Goal: Task Accomplishment & Management: Manage account settings

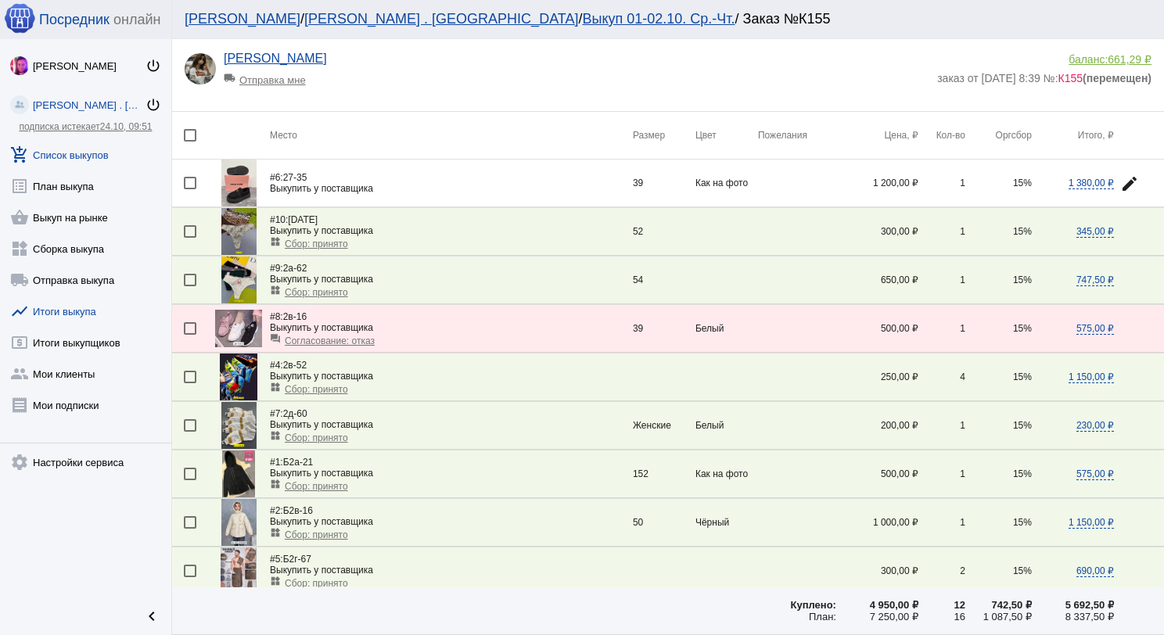
click at [91, 311] on link "show_chart Итоги выкупа" at bounding box center [85, 308] width 171 height 31
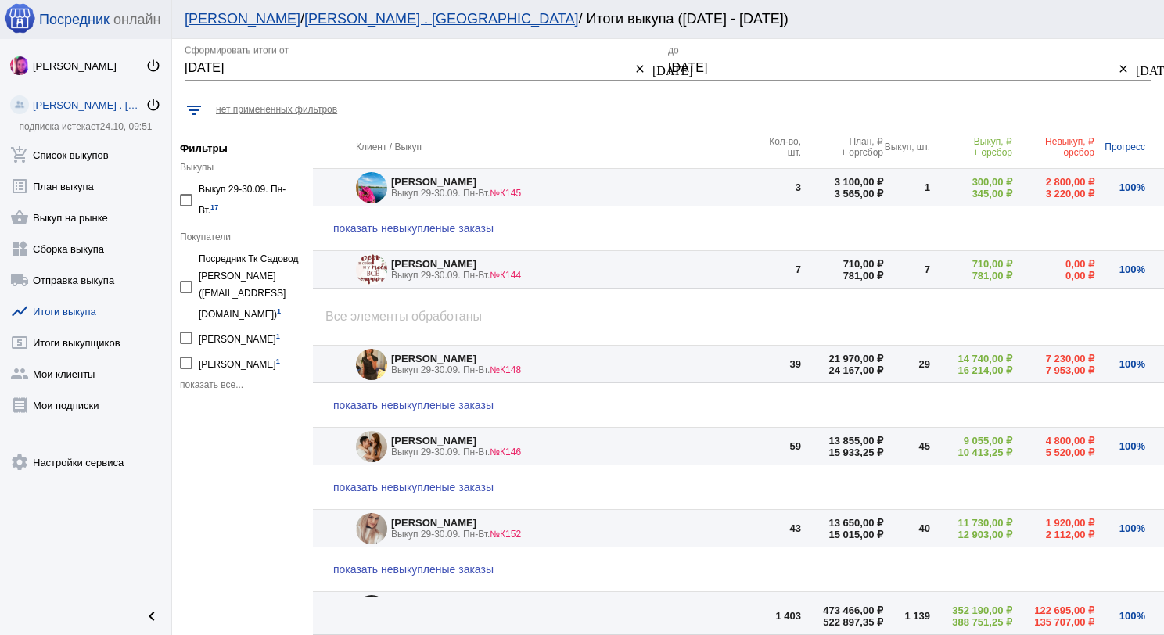
click at [649, 69] on button "[DATE]" at bounding box center [658, 68] width 19 height 19
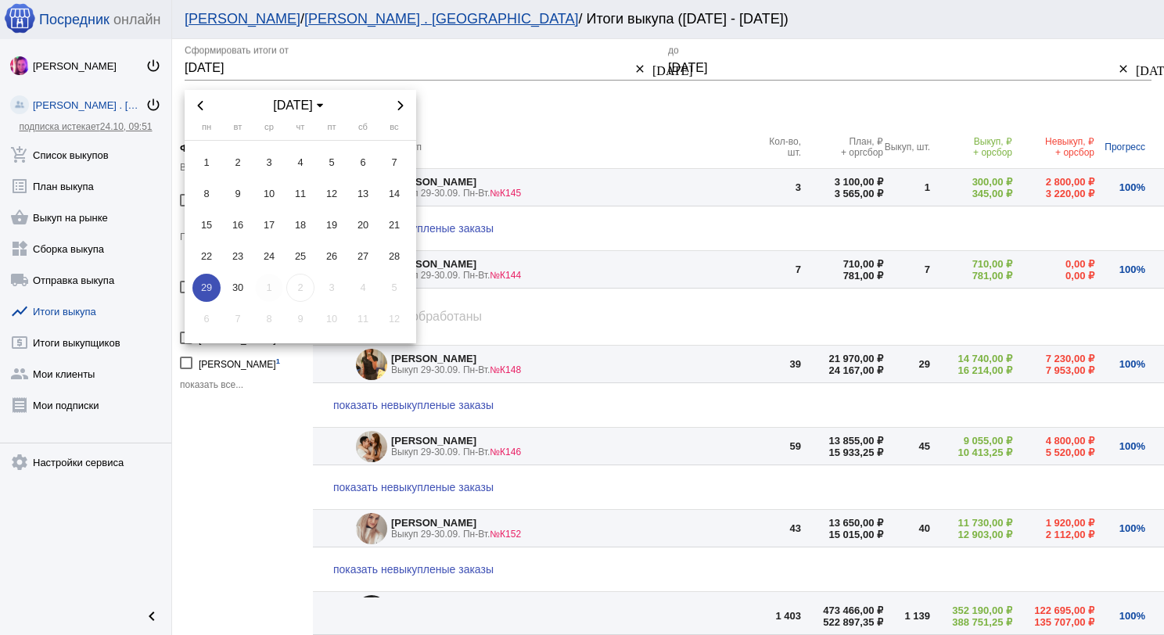
click at [275, 285] on span "1" at bounding box center [269, 288] width 28 height 28
type input "[DATE]"
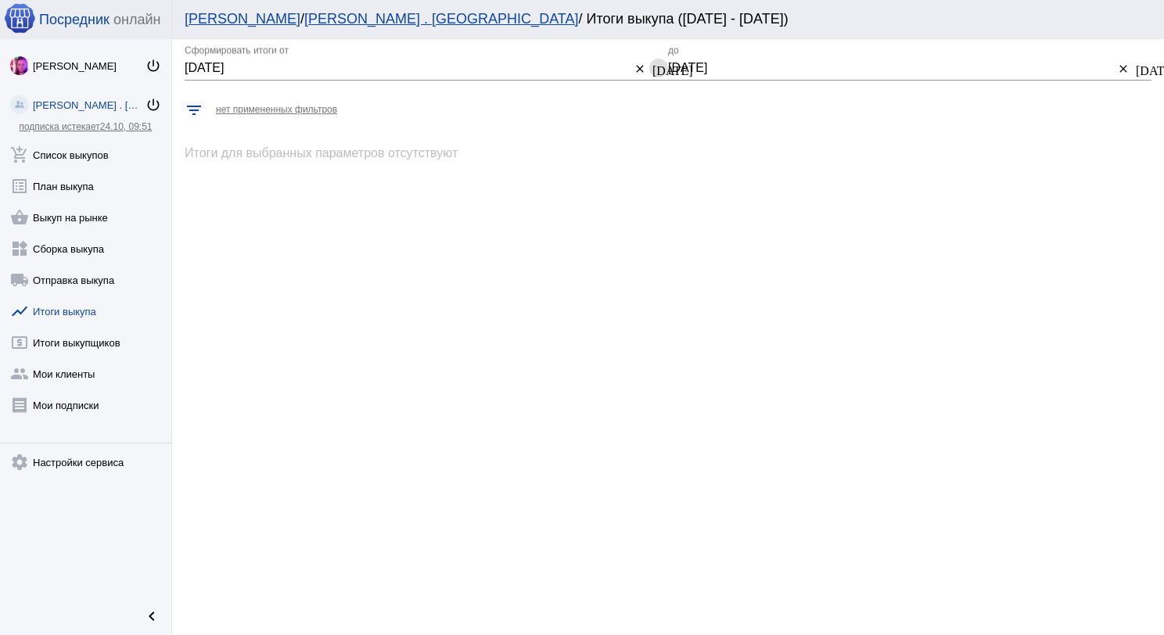
click at [1142, 70] on mat-icon "[DATE]" at bounding box center [1142, 69] width 13 height 14
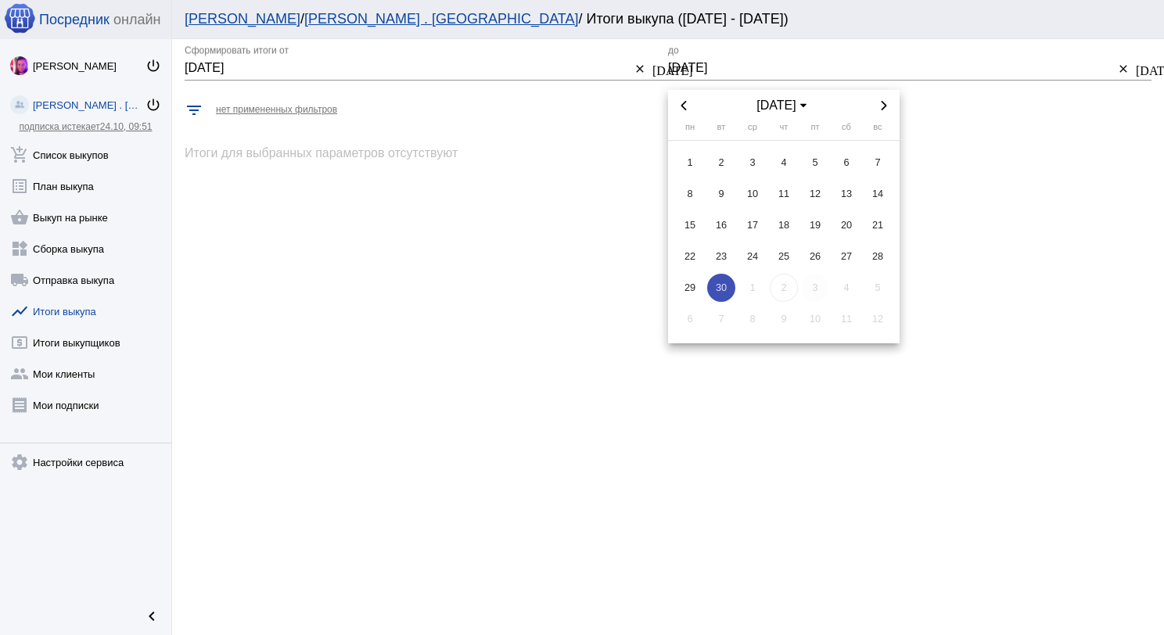
click at [817, 294] on span "3" at bounding box center [815, 288] width 28 height 28
type input "[DATE]"
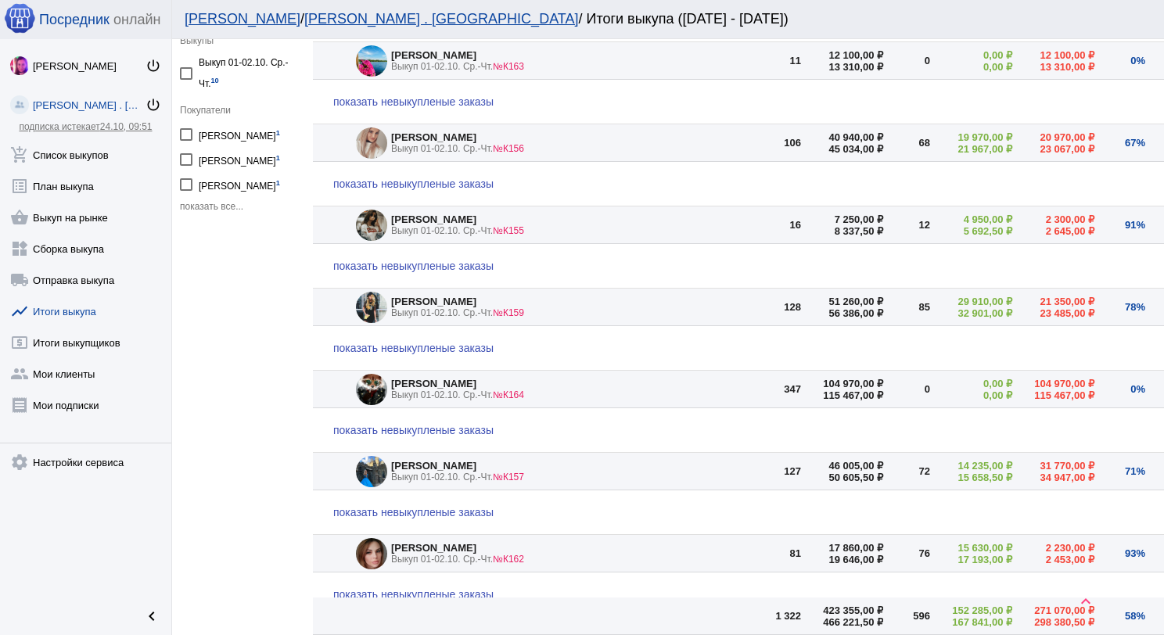
scroll to position [156, 0]
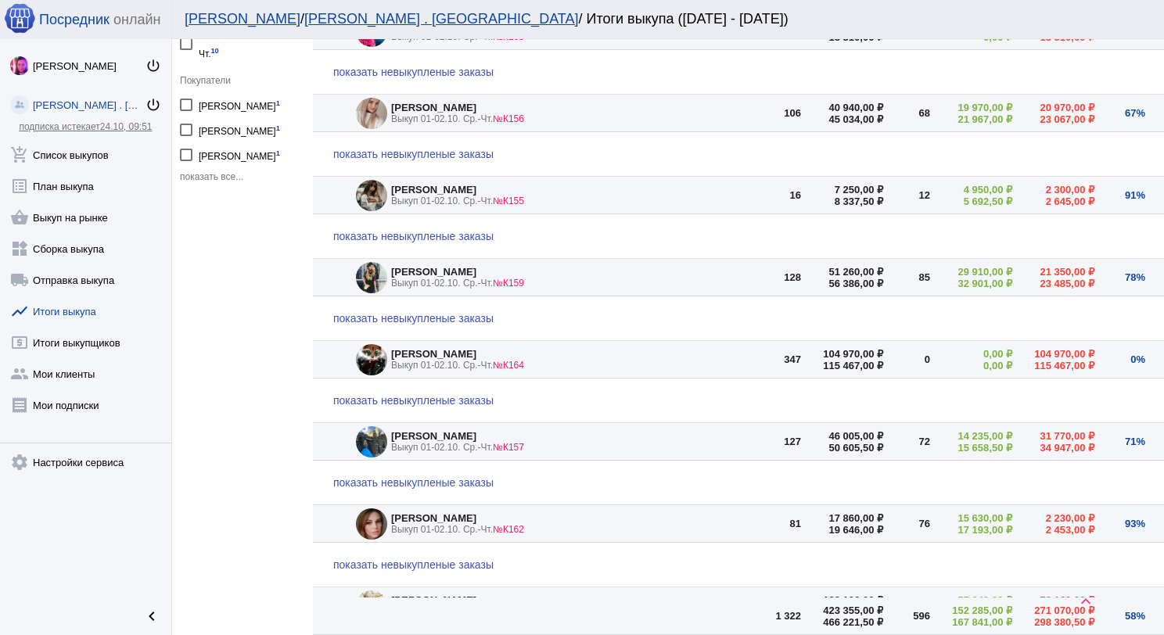
click at [454, 394] on span "показать невыкупленые заказы" at bounding box center [413, 400] width 160 height 13
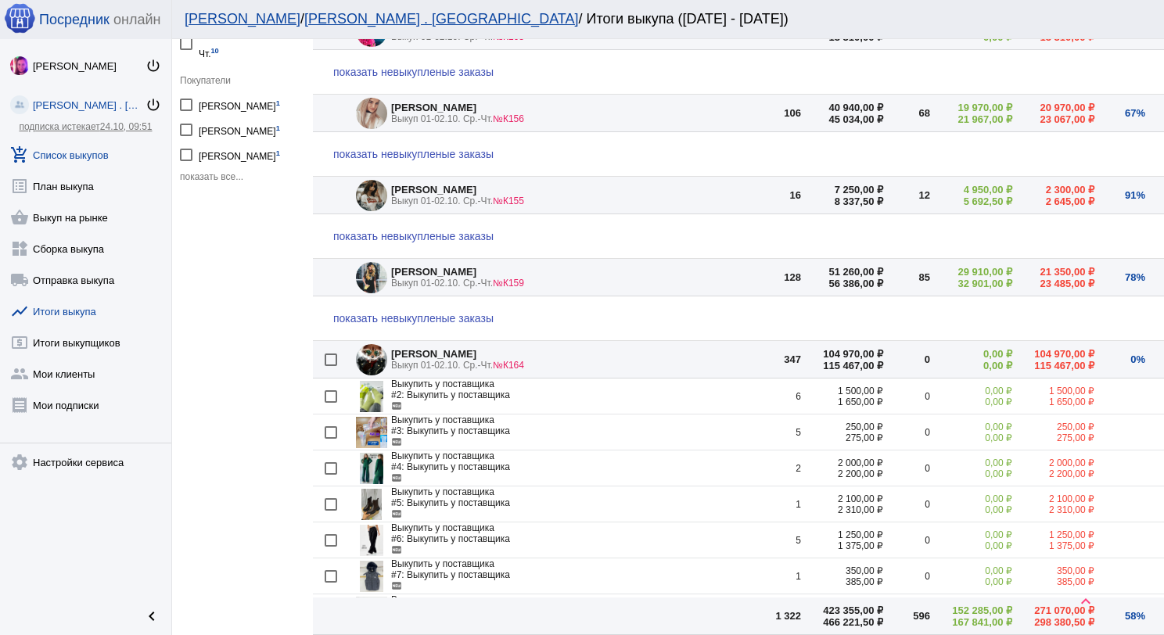
click at [91, 160] on link "add_shopping_cart Список выкупов" at bounding box center [85, 151] width 171 height 31
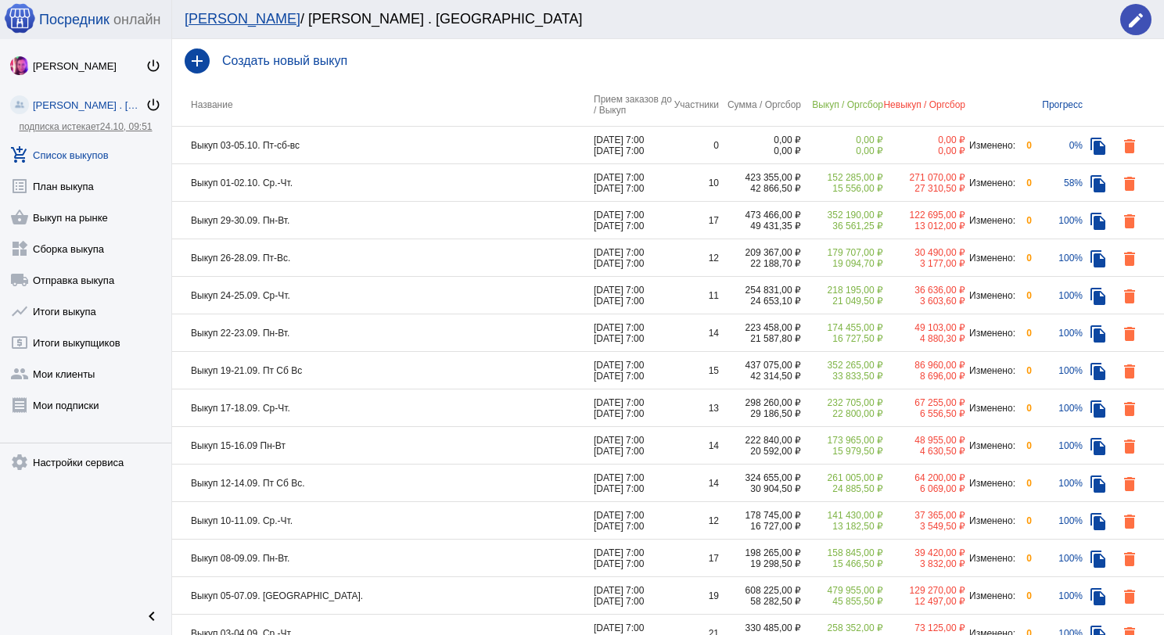
click at [339, 188] on td "Выкуп 01-02.10. Ср.-Чт." at bounding box center [383, 183] width 422 height 38
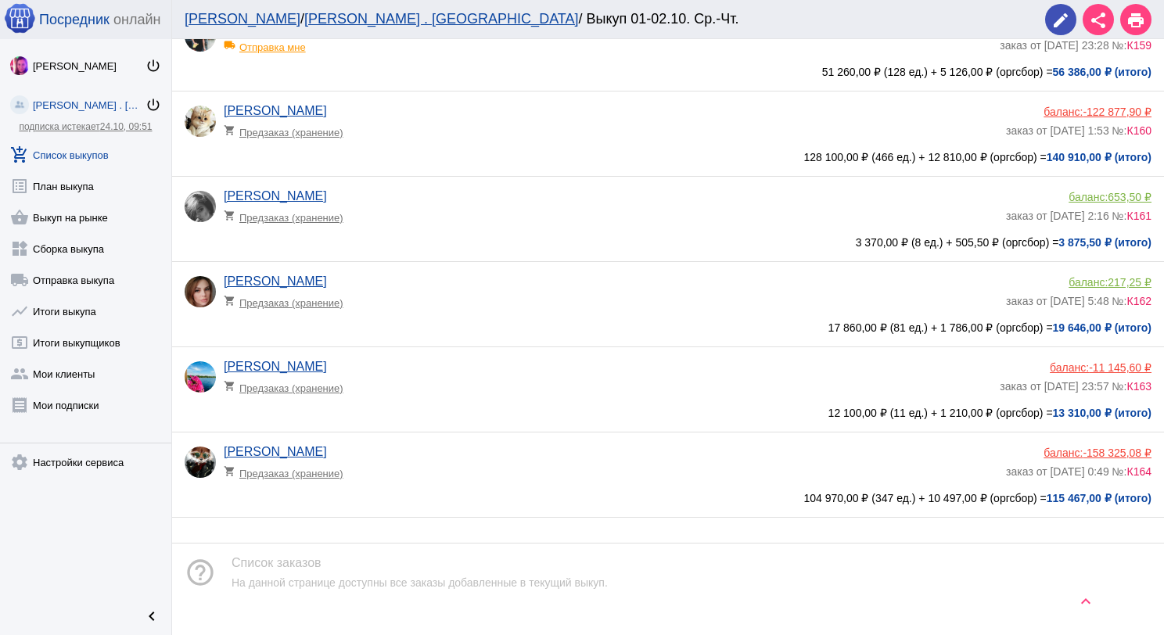
scroll to position [469, 0]
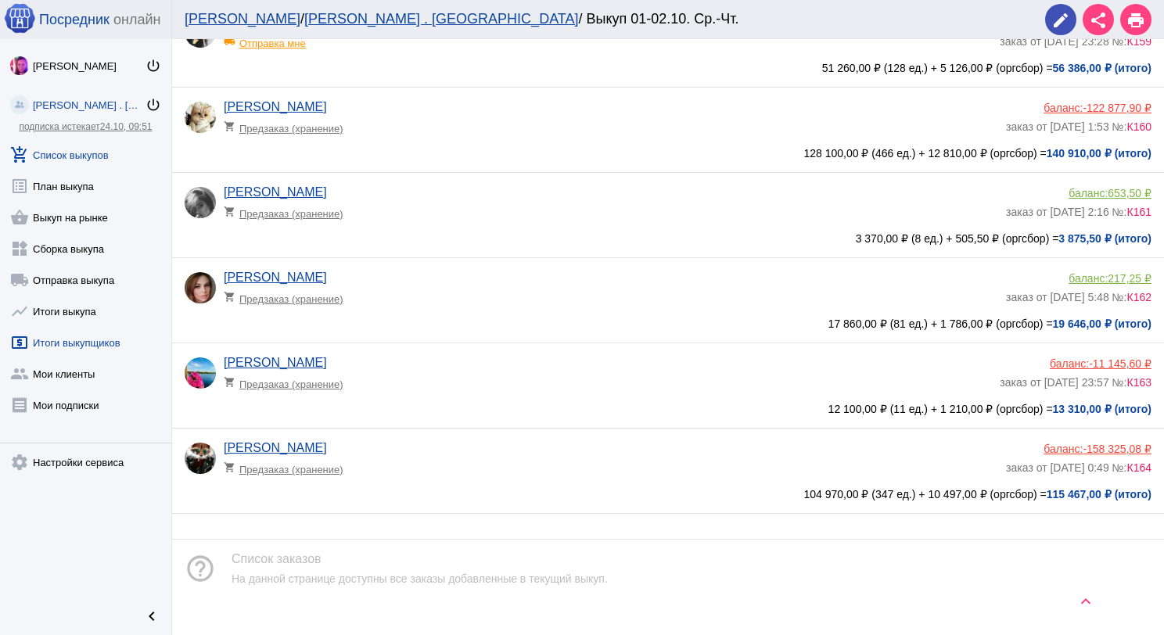
click at [97, 341] on link "local_atm Итоги выкупщиков" at bounding box center [85, 339] width 171 height 31
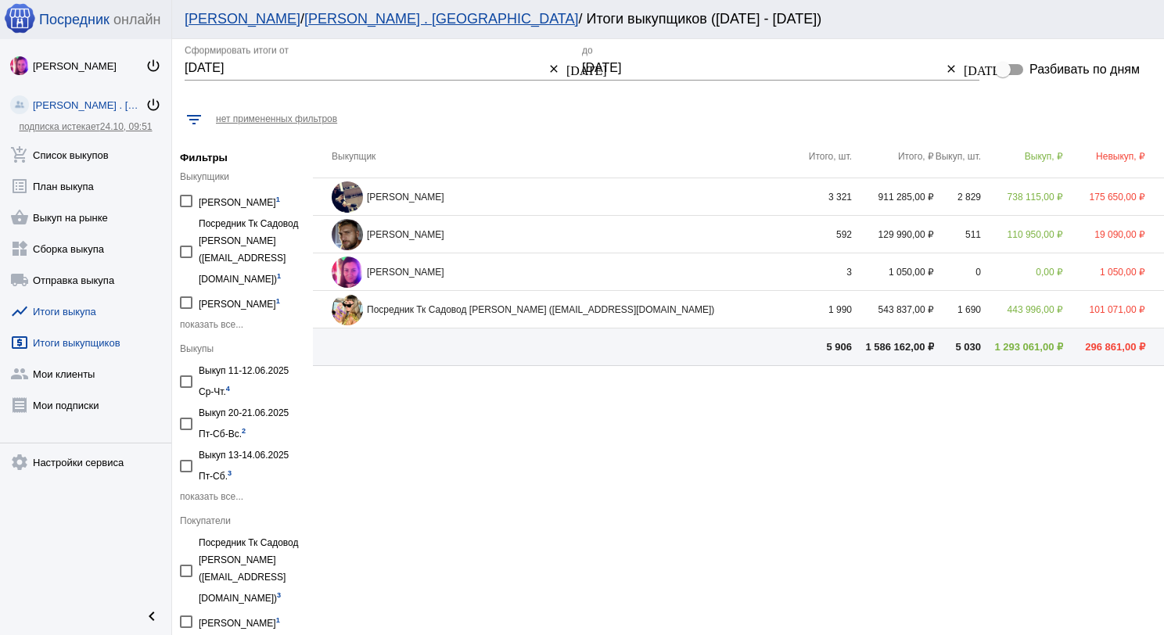
click at [44, 313] on link "show_chart Итоги выкупа" at bounding box center [85, 308] width 171 height 31
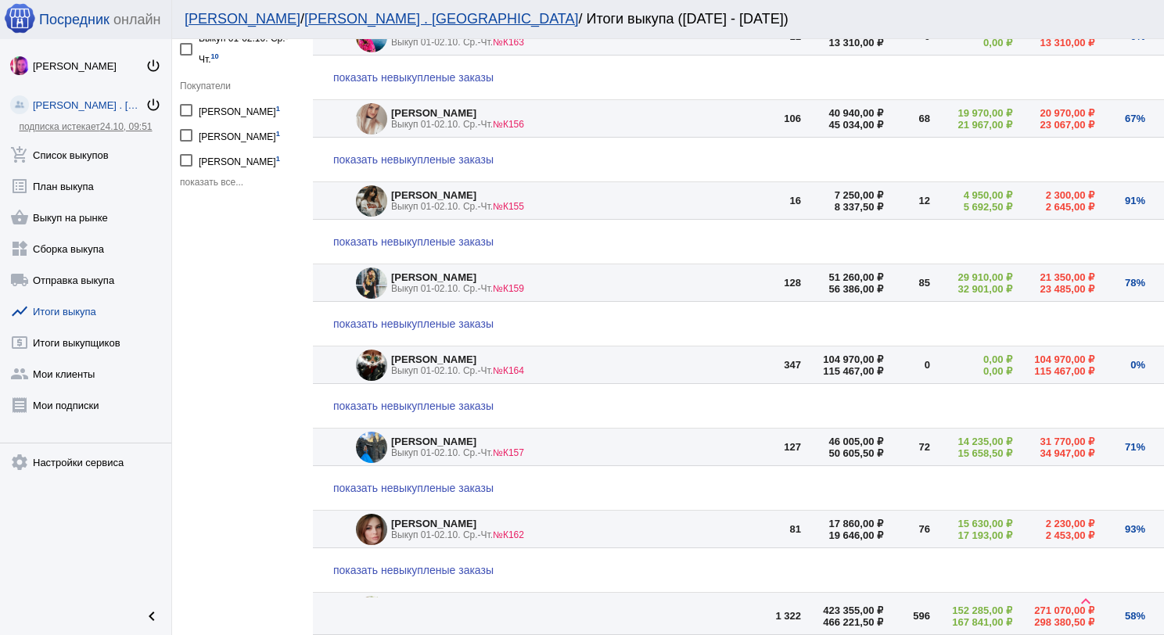
scroll to position [156, 0]
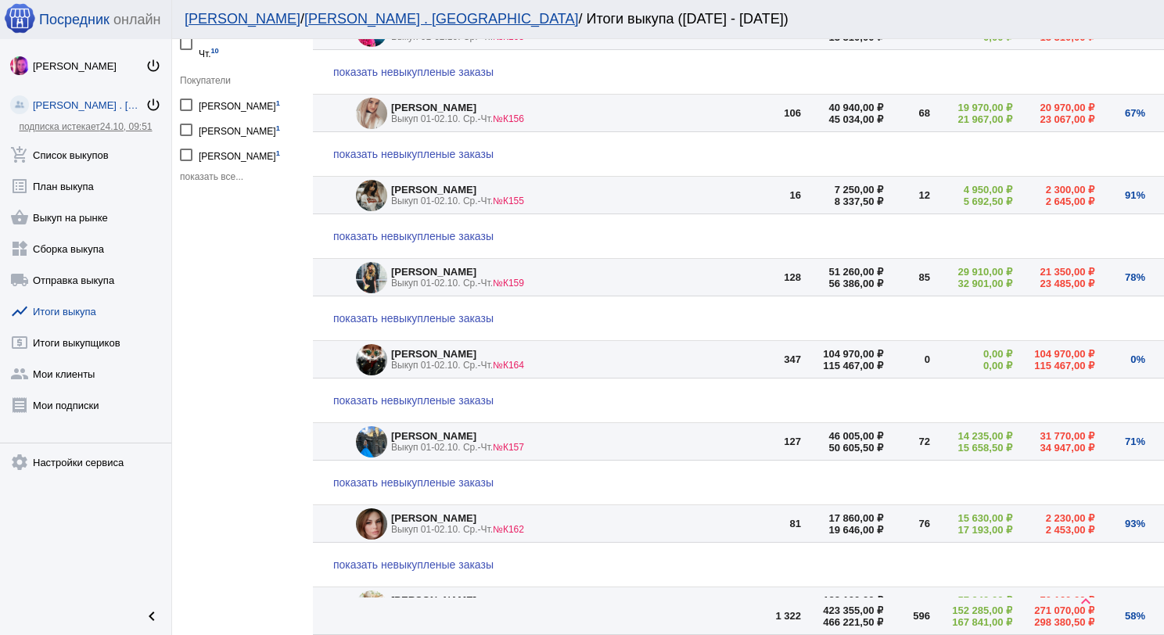
click at [427, 394] on span "показать невыкупленые заказы" at bounding box center [413, 400] width 160 height 13
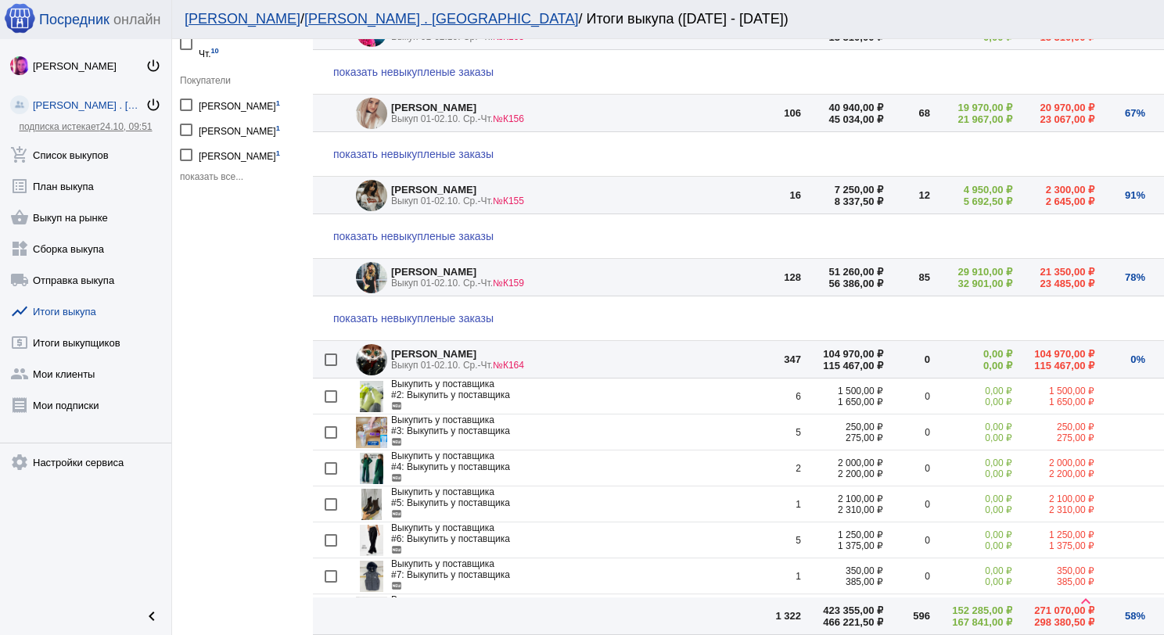
click at [332, 360] on div at bounding box center [331, 360] width 13 height 13
click at [331, 366] on input "checkbox" at bounding box center [330, 366] width 1 height 1
checkbox input "true"
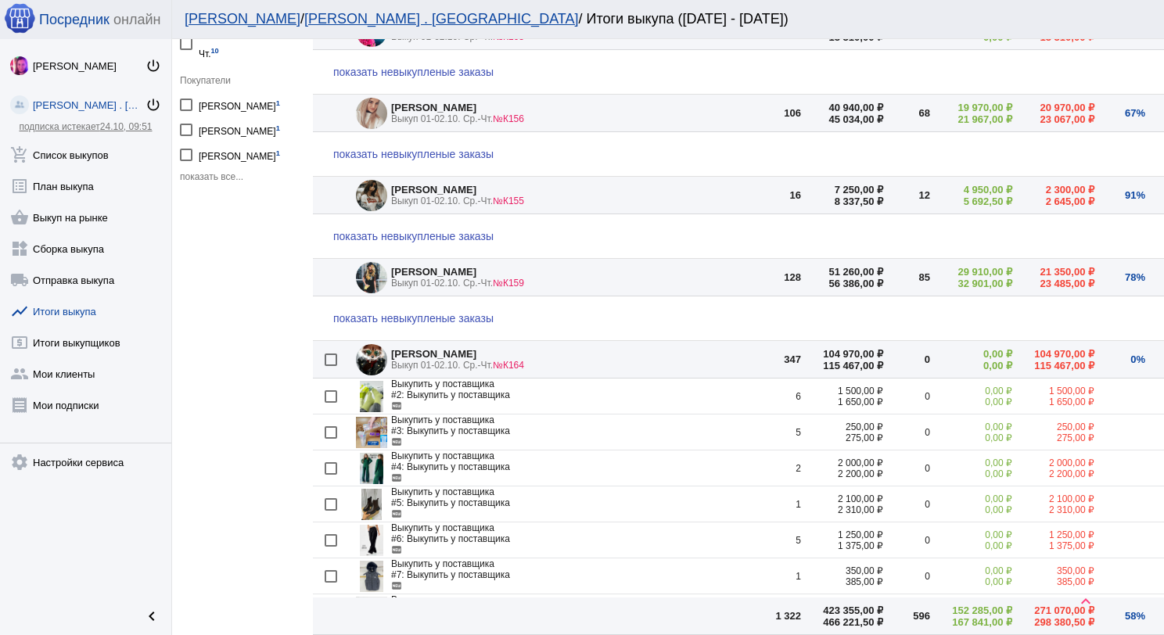
checkbox input "true"
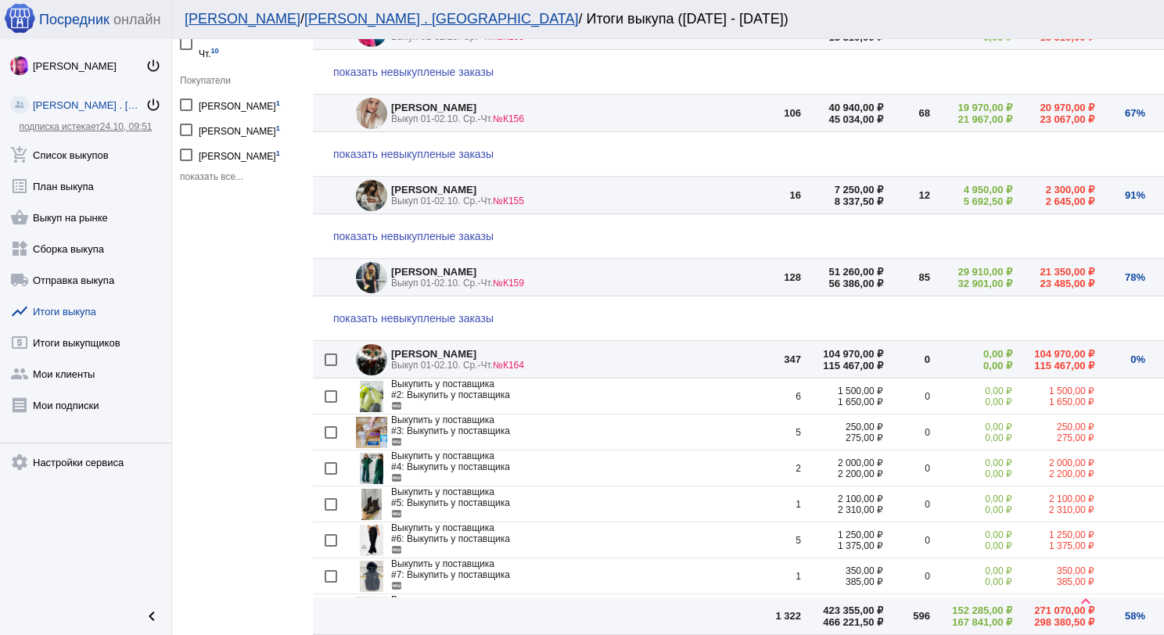
checkbox input "true"
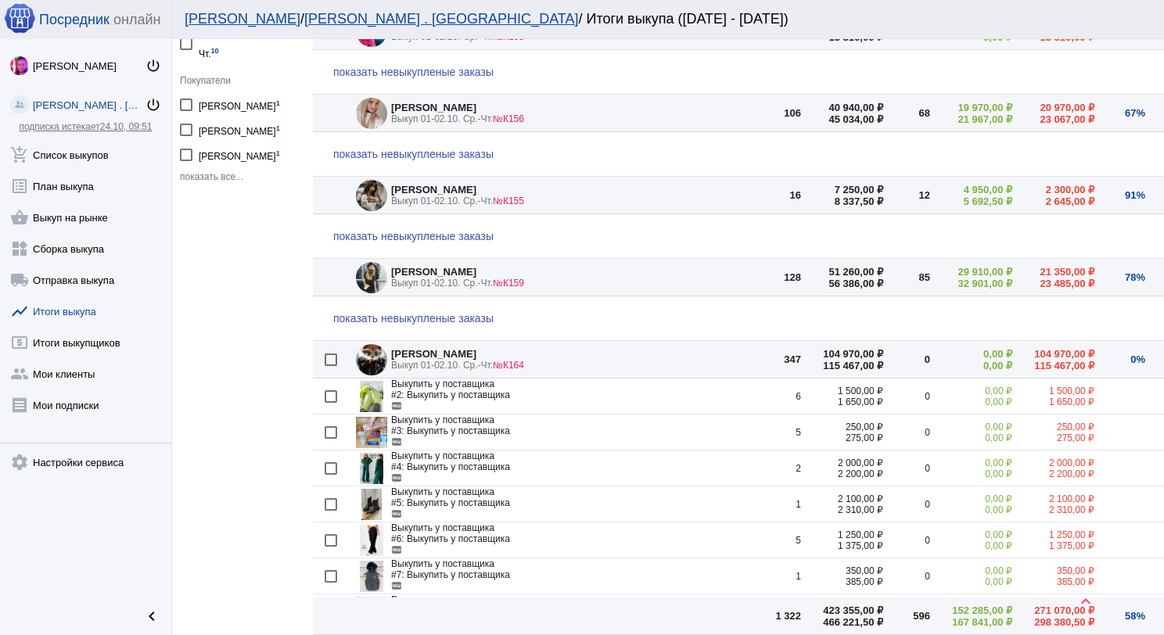
checkbox input "true"
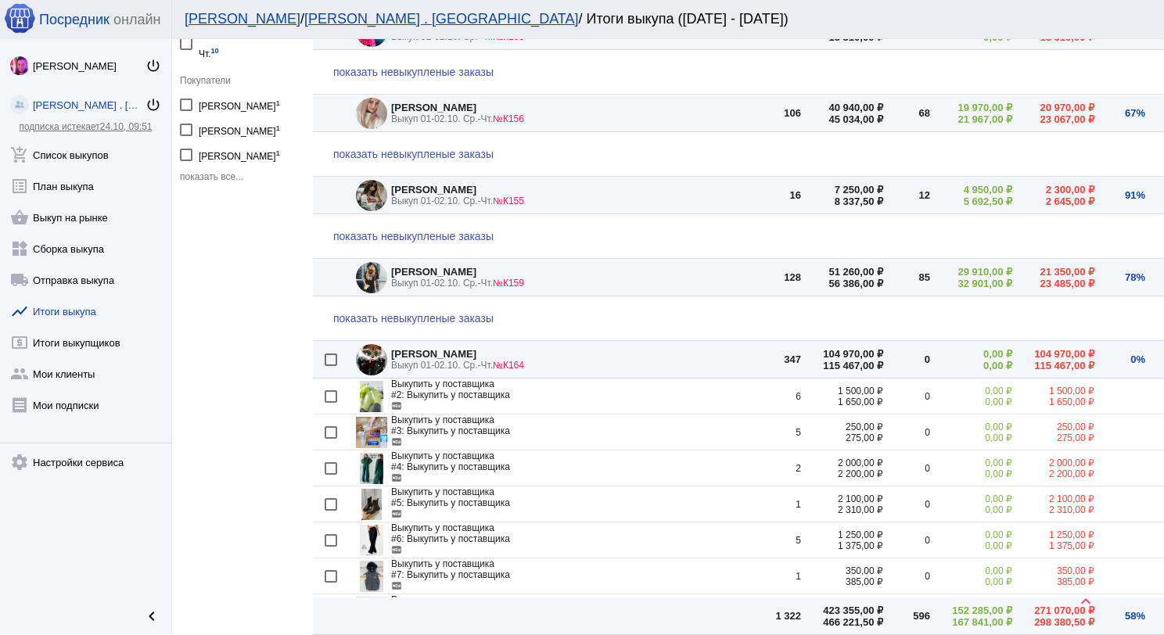
checkbox input "true"
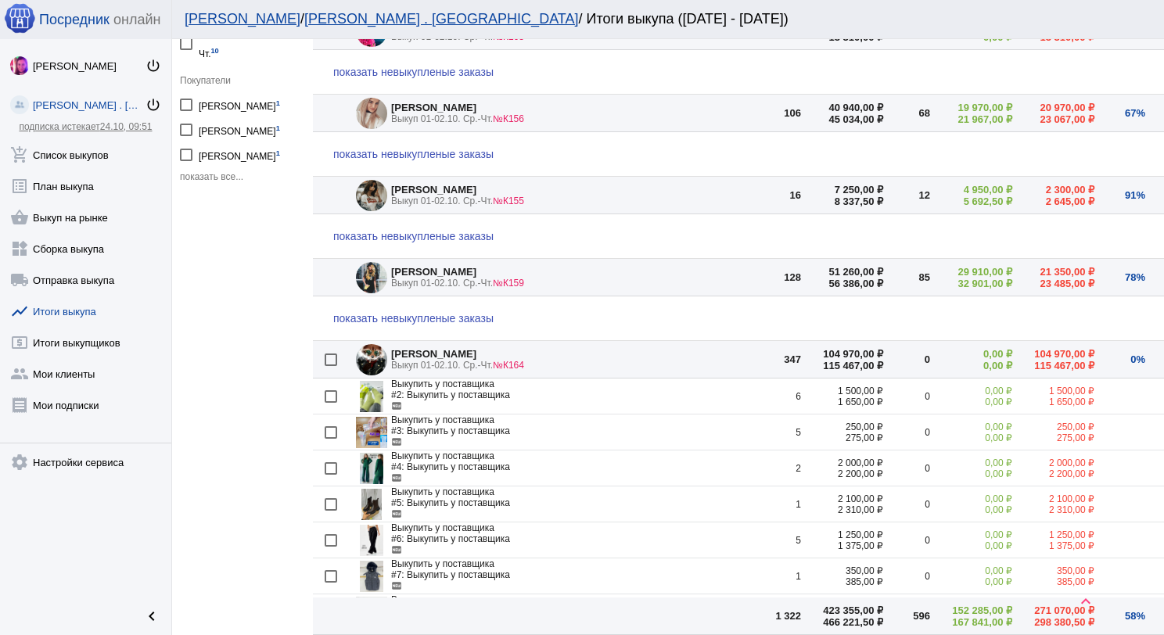
checkbox input "true"
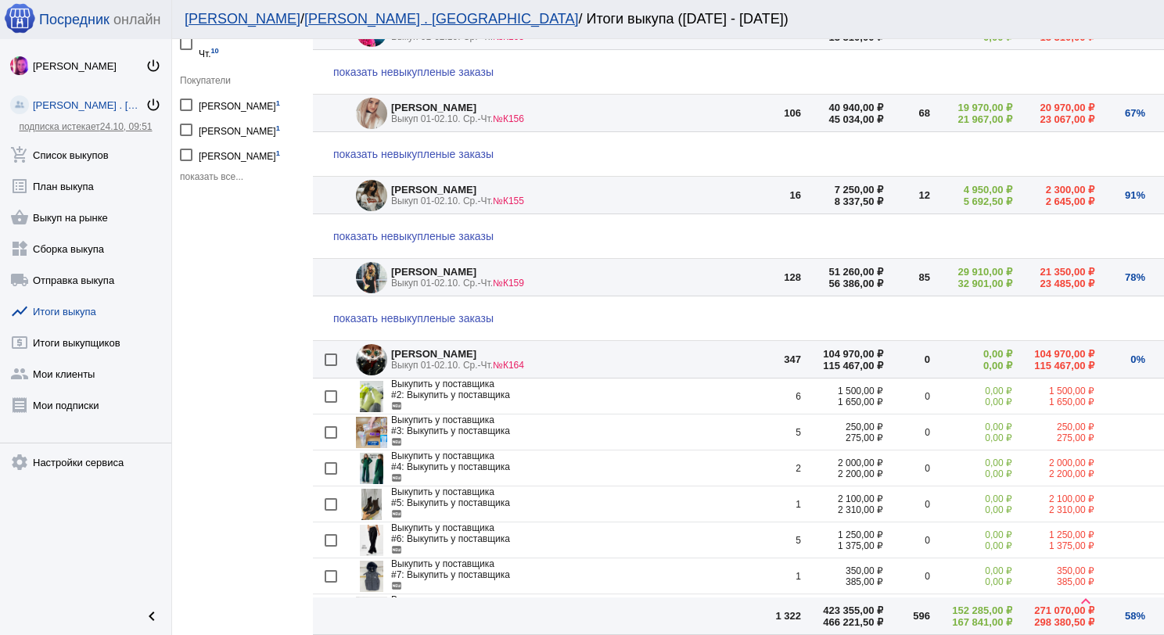
checkbox input "true"
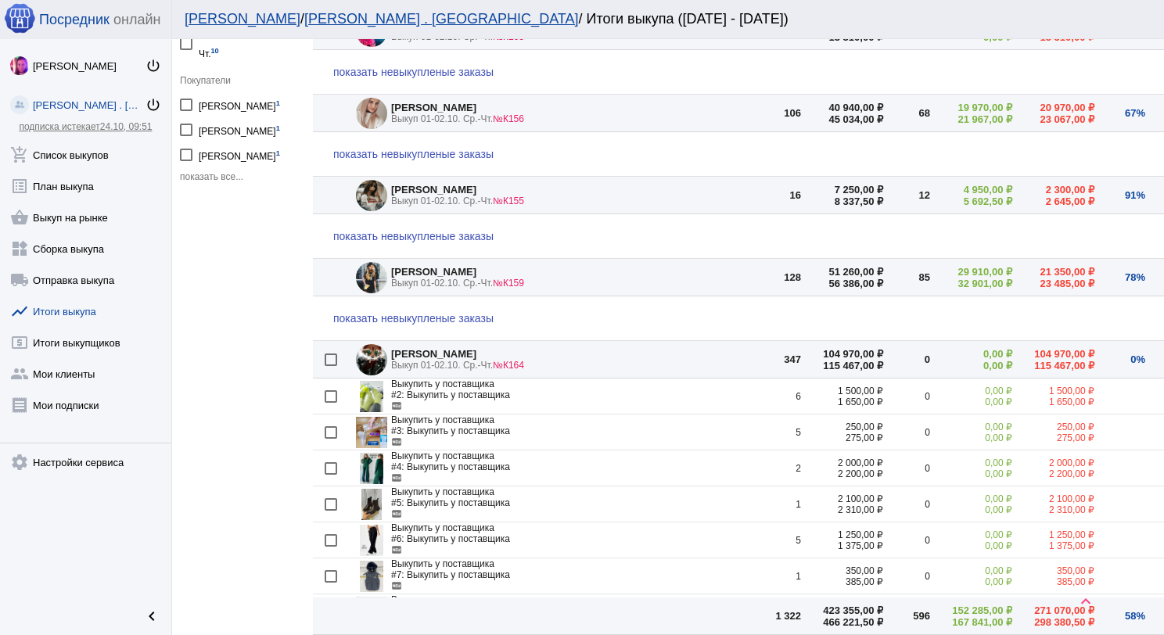
checkbox input "true"
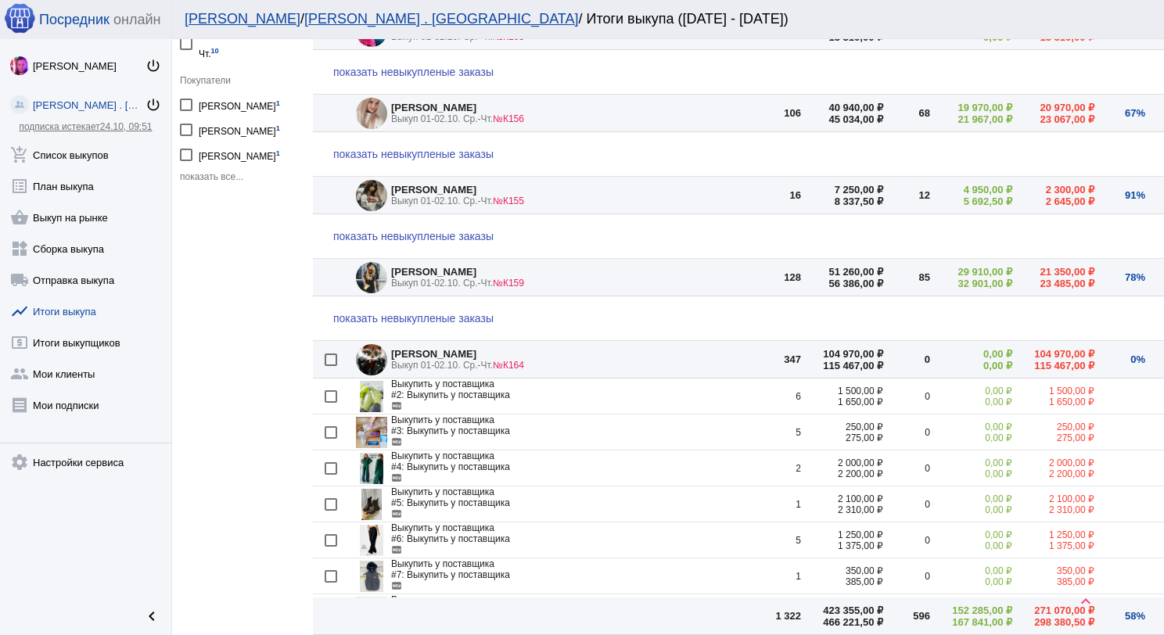
checkbox input "true"
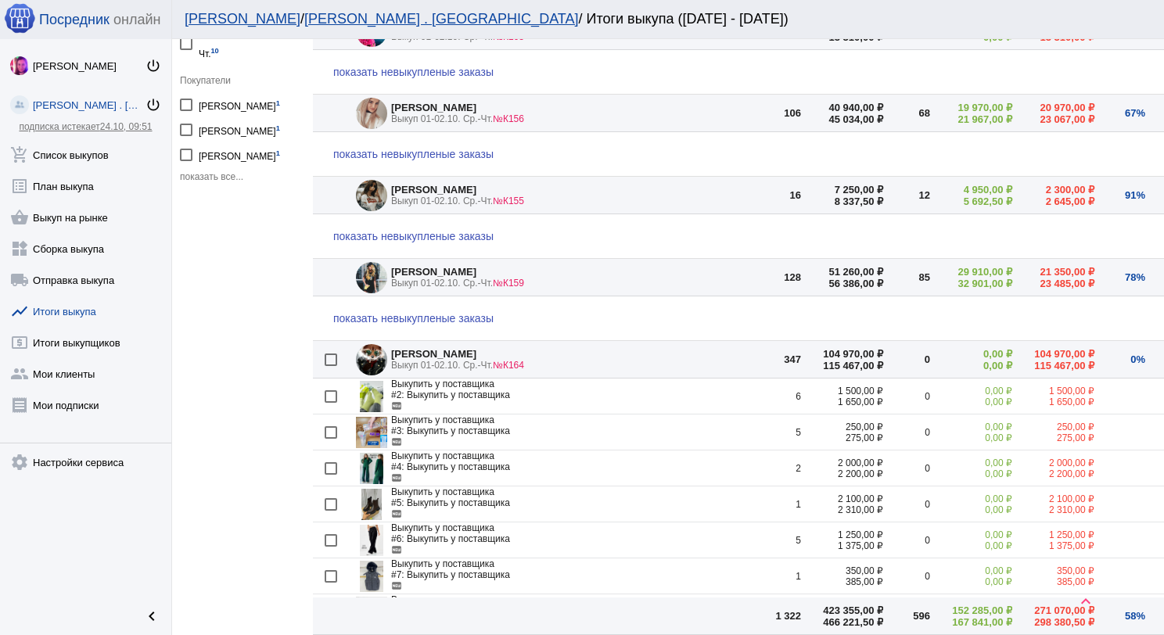
checkbox input "true"
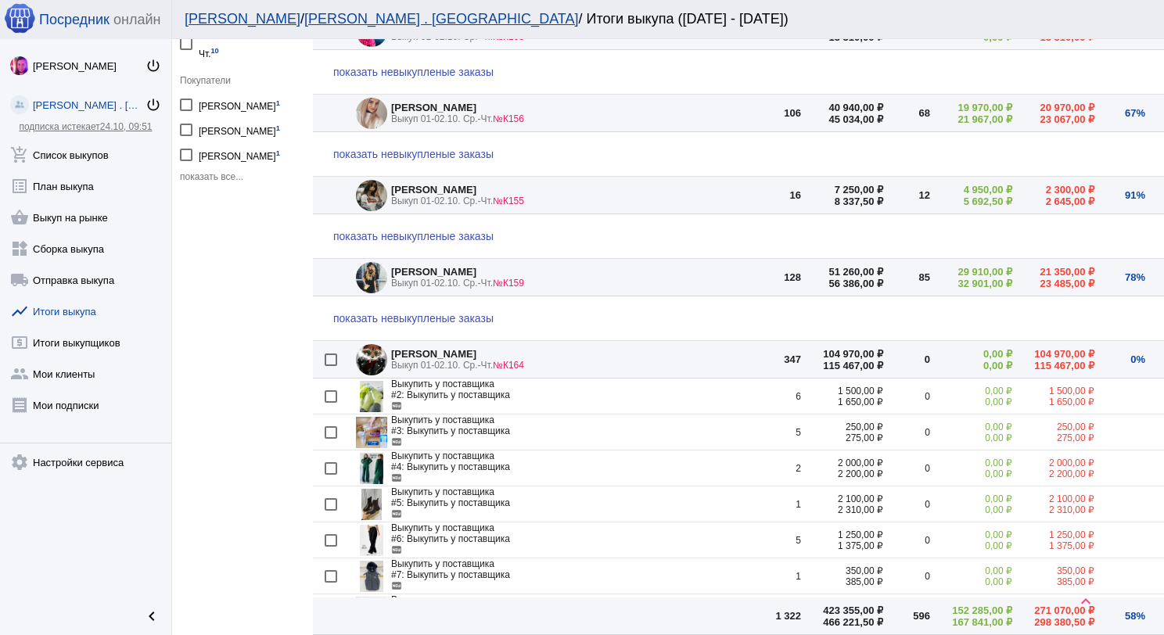
checkbox input "true"
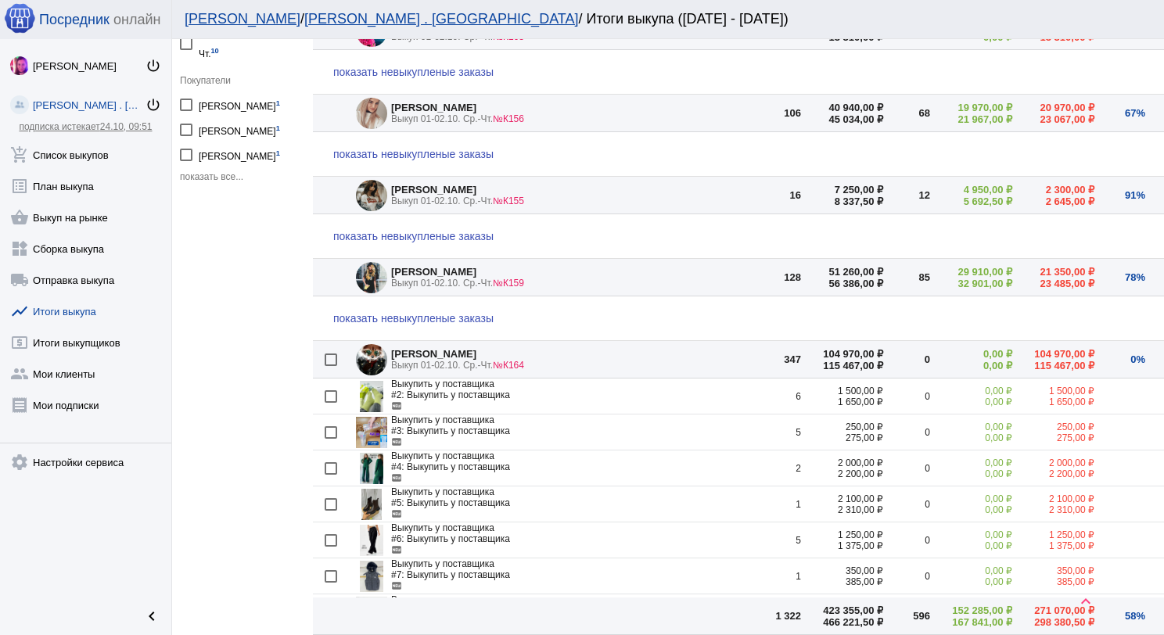
checkbox input "true"
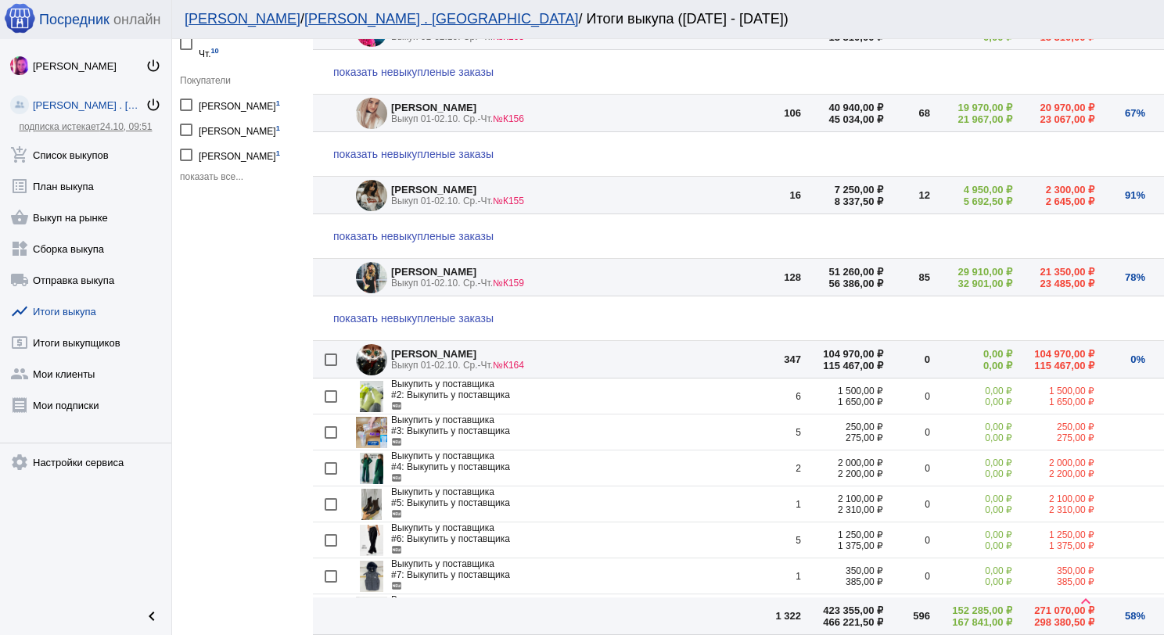
checkbox input "true"
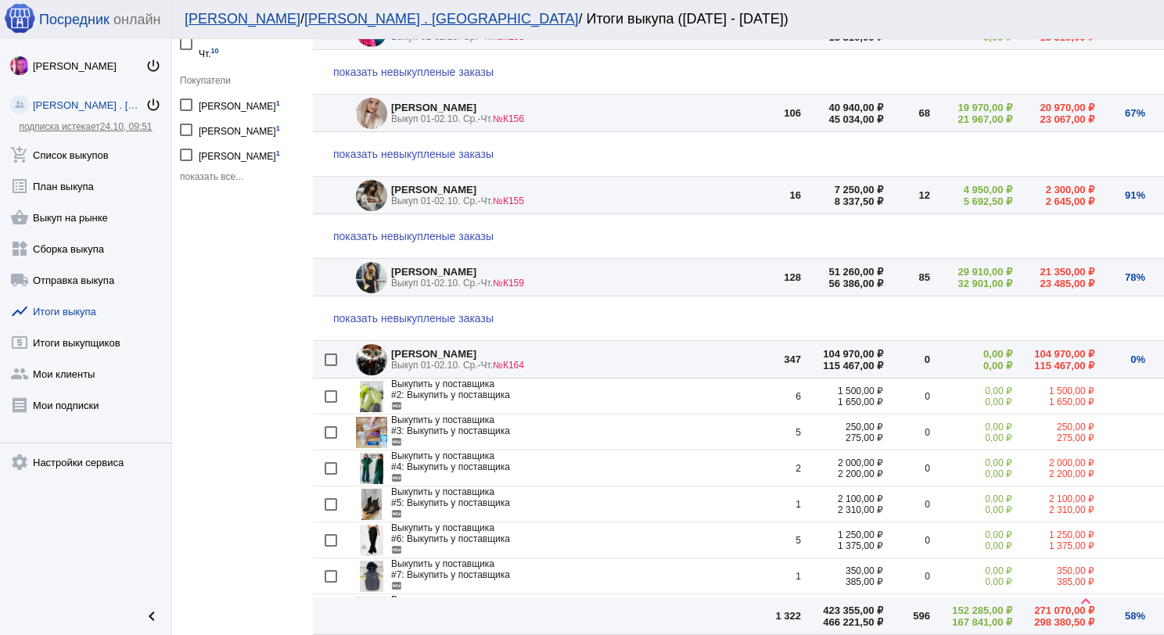
checkbox input "true"
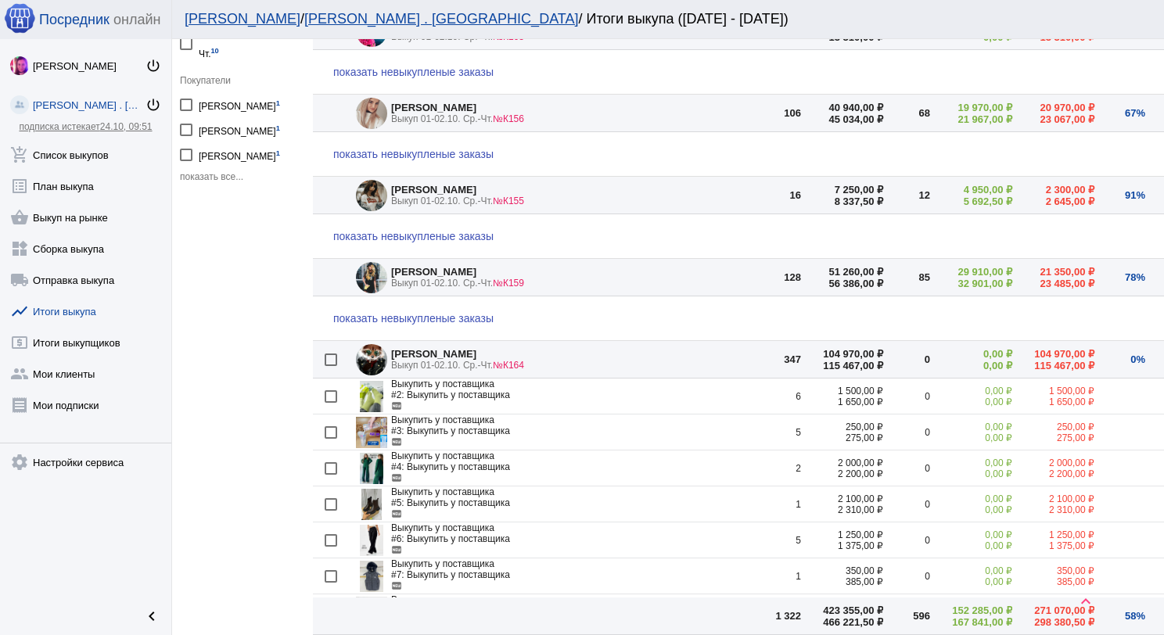
checkbox input "true"
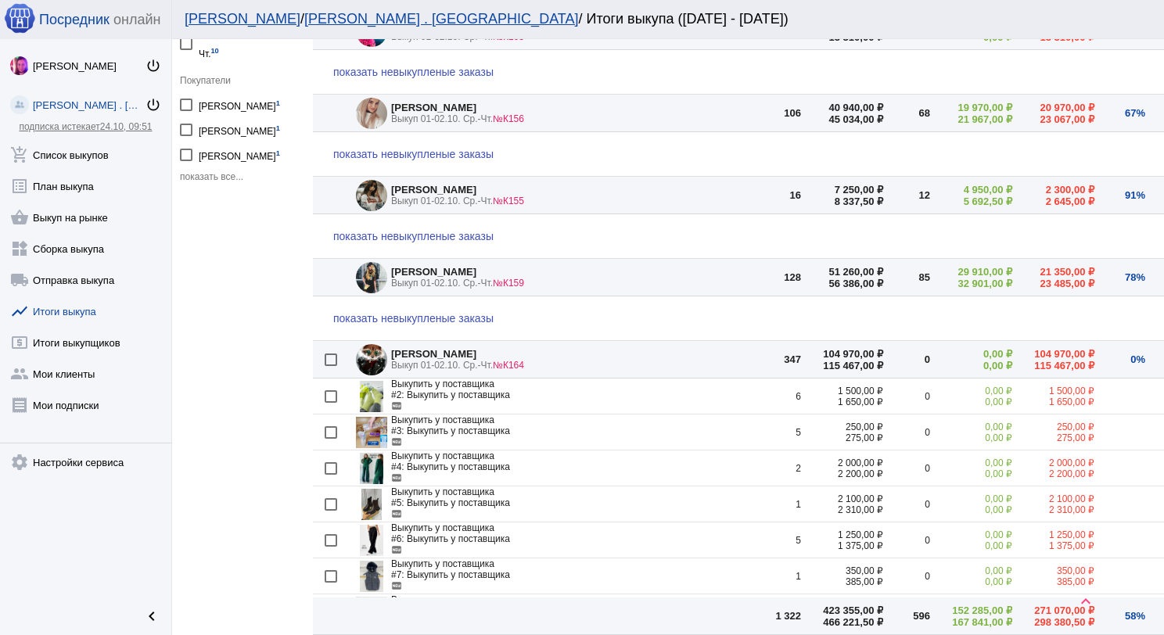
checkbox input "true"
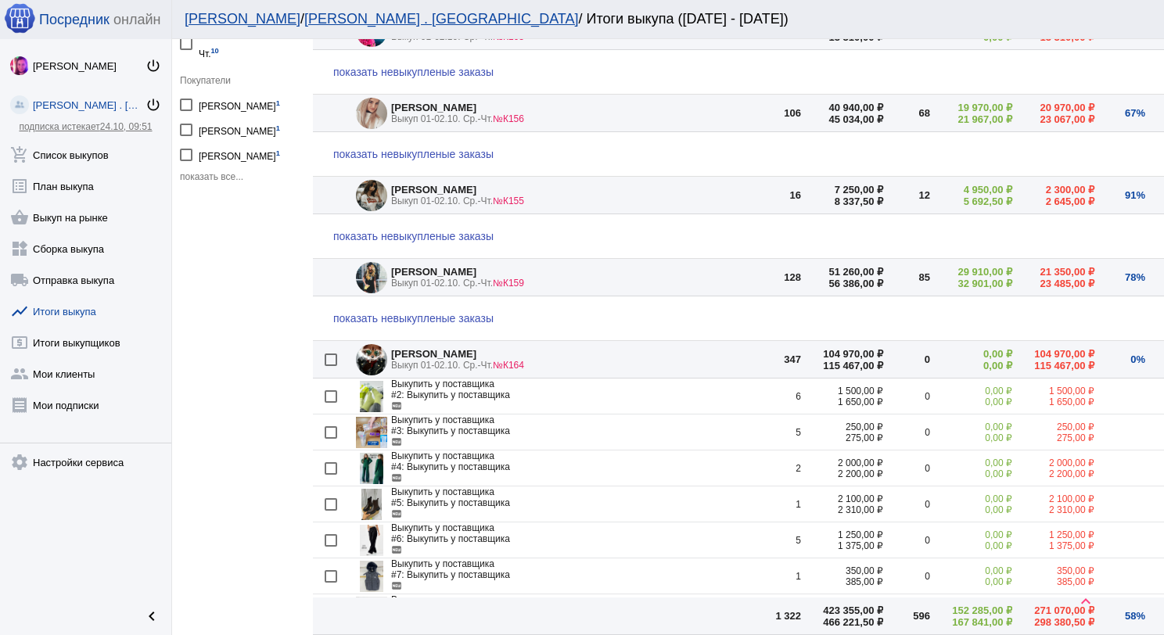
checkbox input "true"
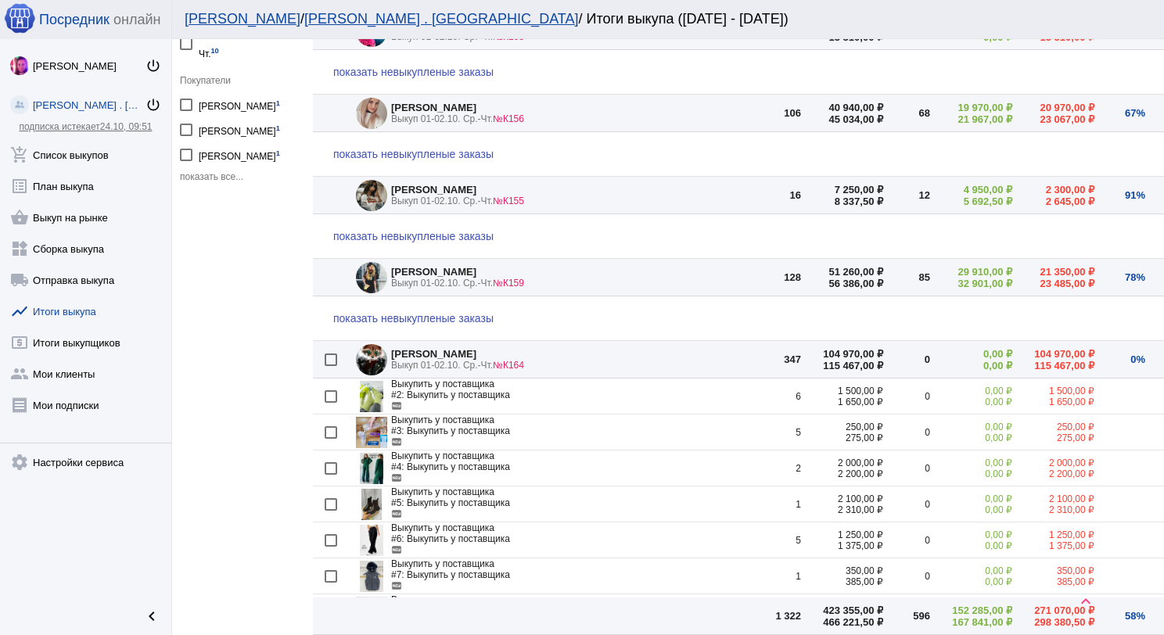
checkbox input "true"
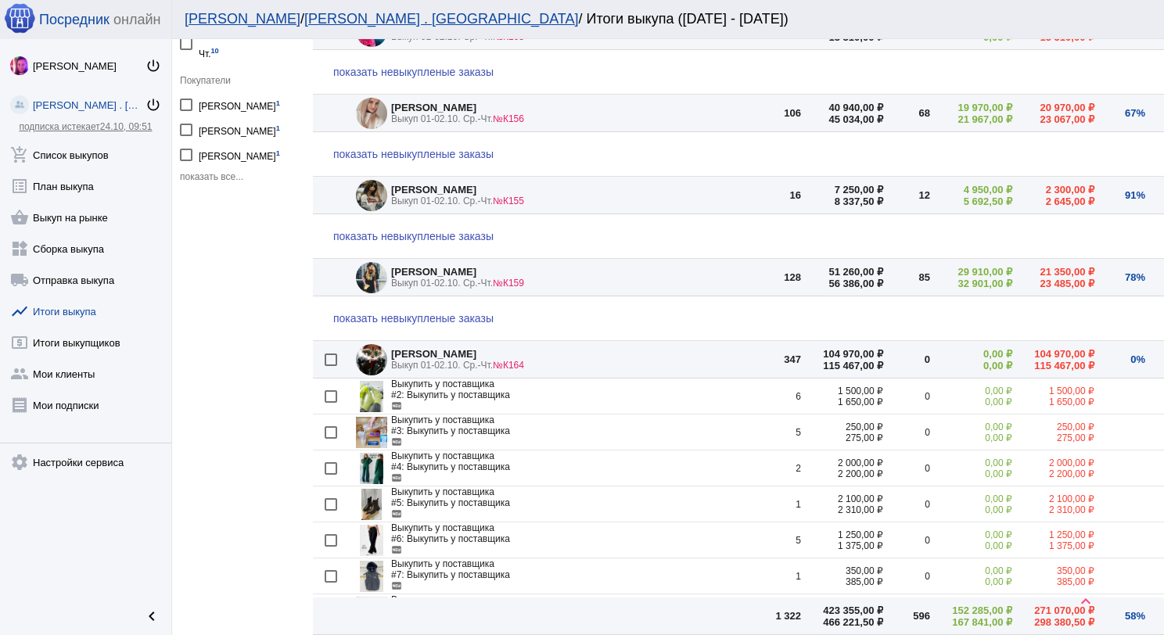
checkbox input "true"
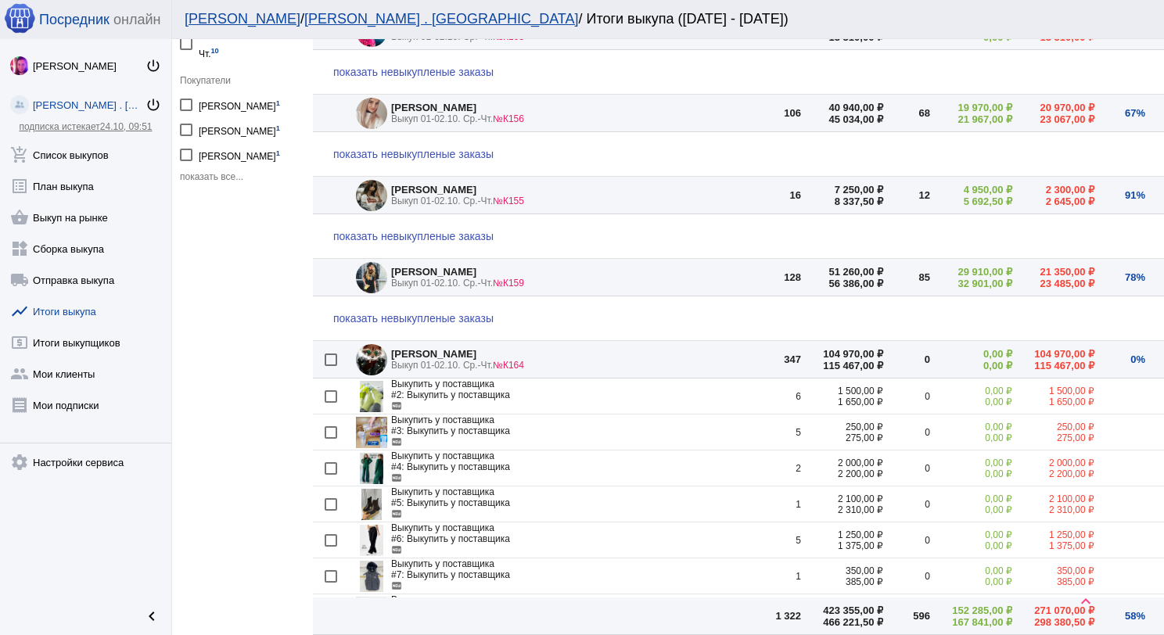
checkbox input "true"
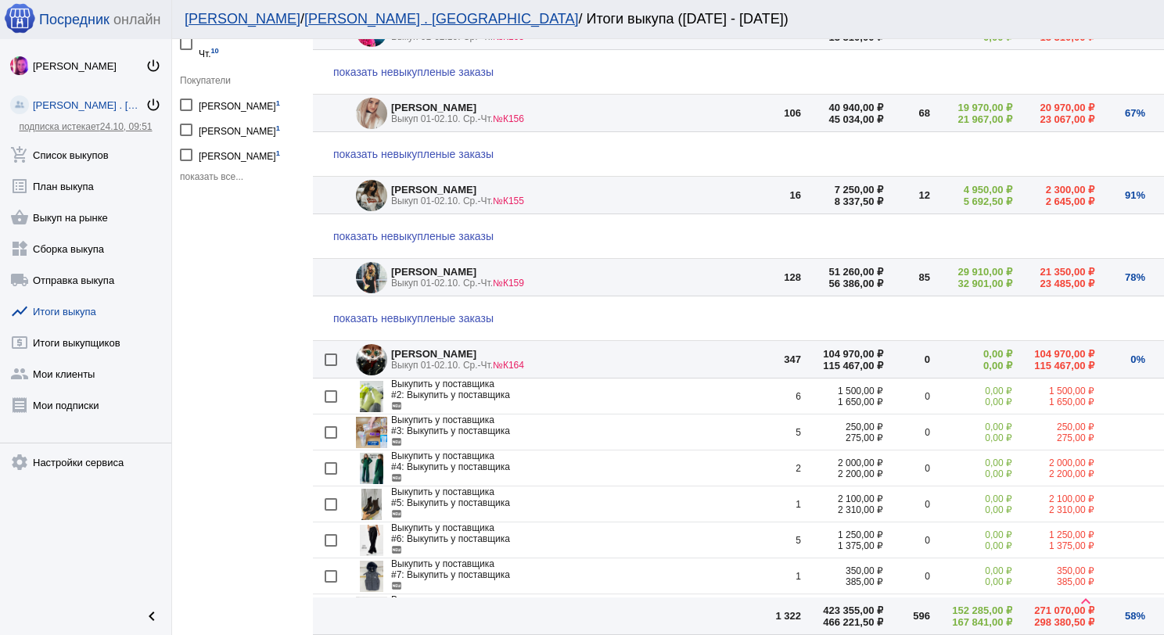
checkbox input "true"
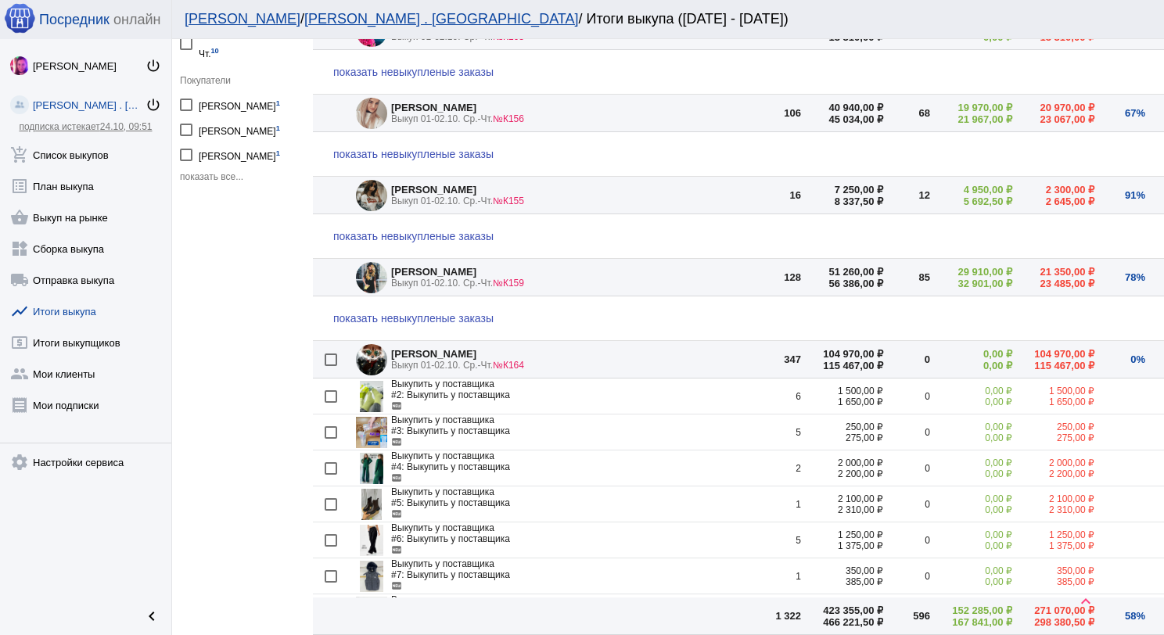
checkbox input "true"
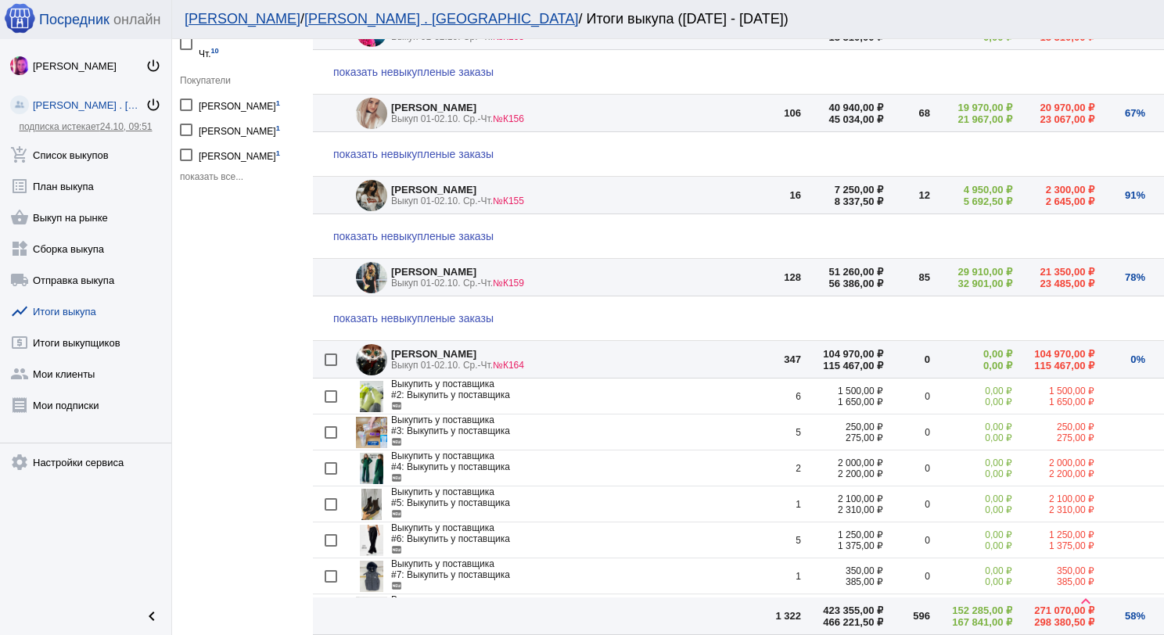
checkbox input "true"
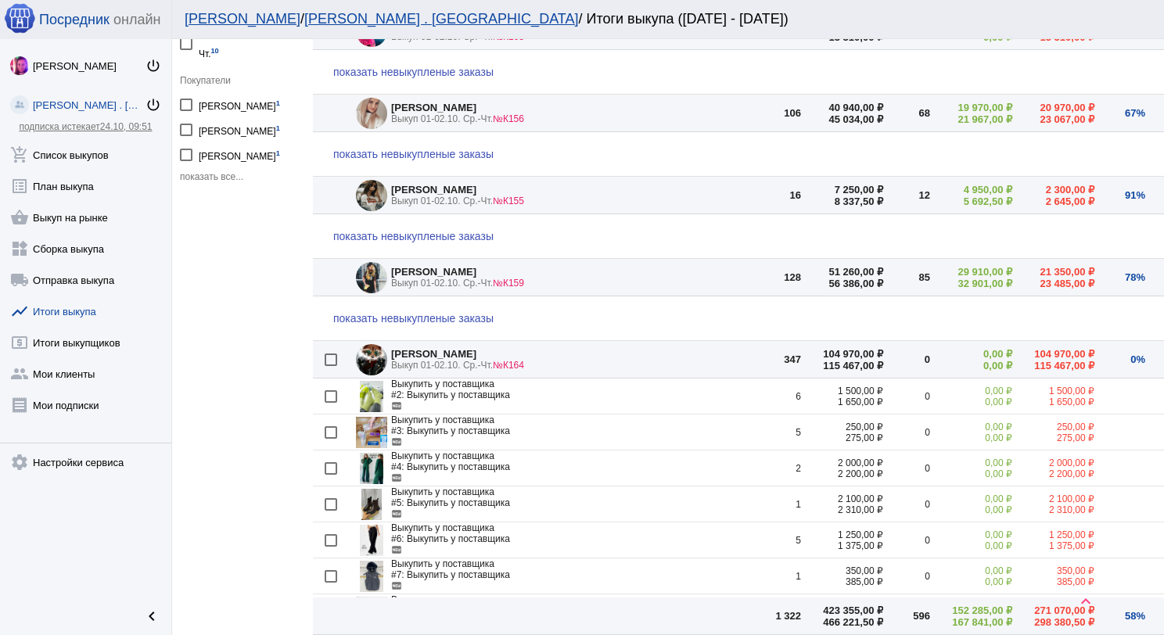
checkbox input "true"
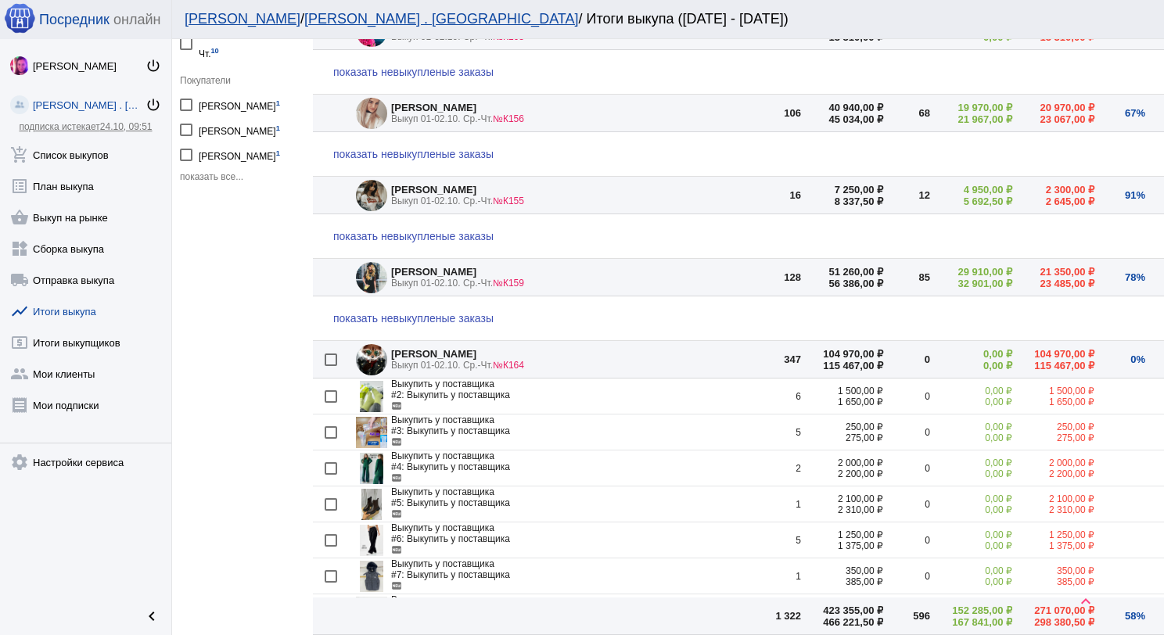
checkbox input "true"
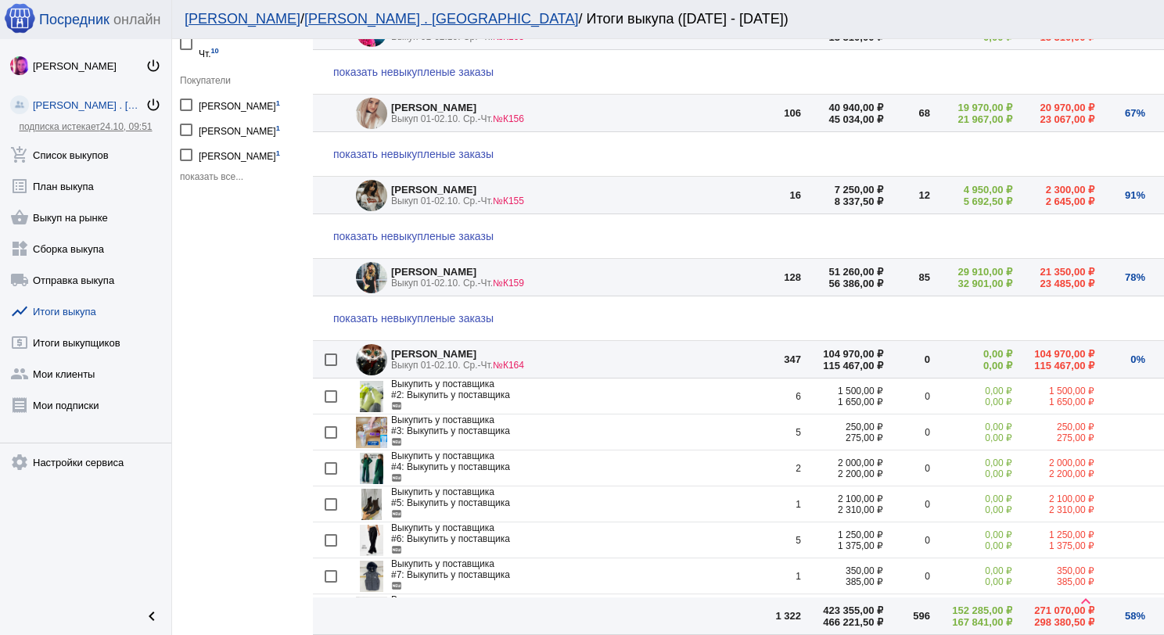
checkbox input "true"
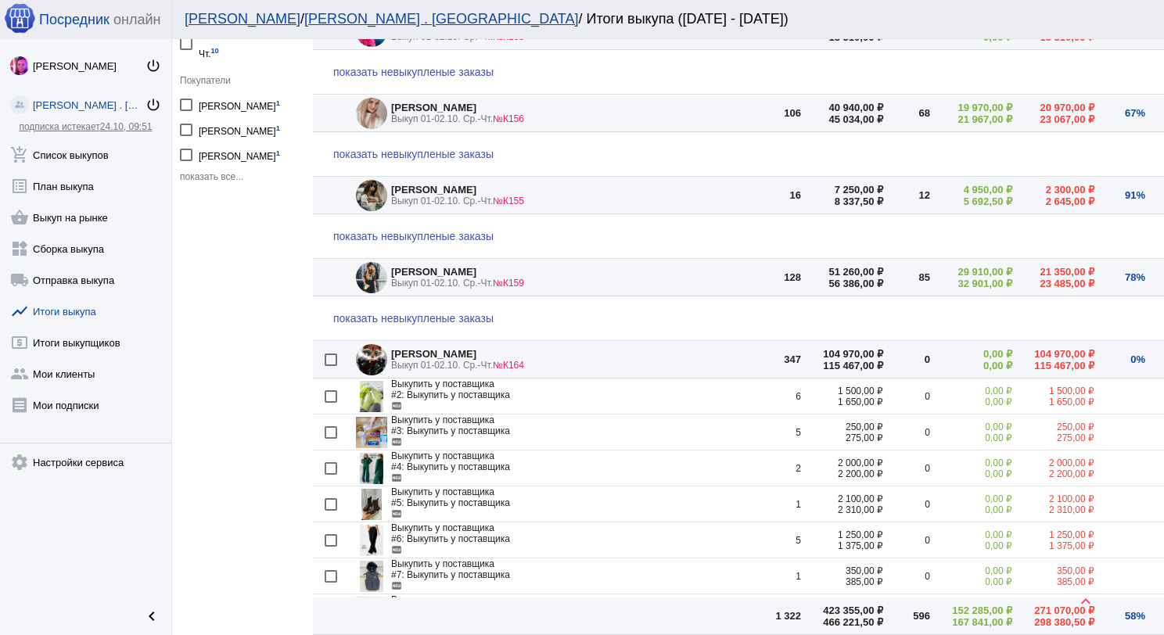
checkbox input "true"
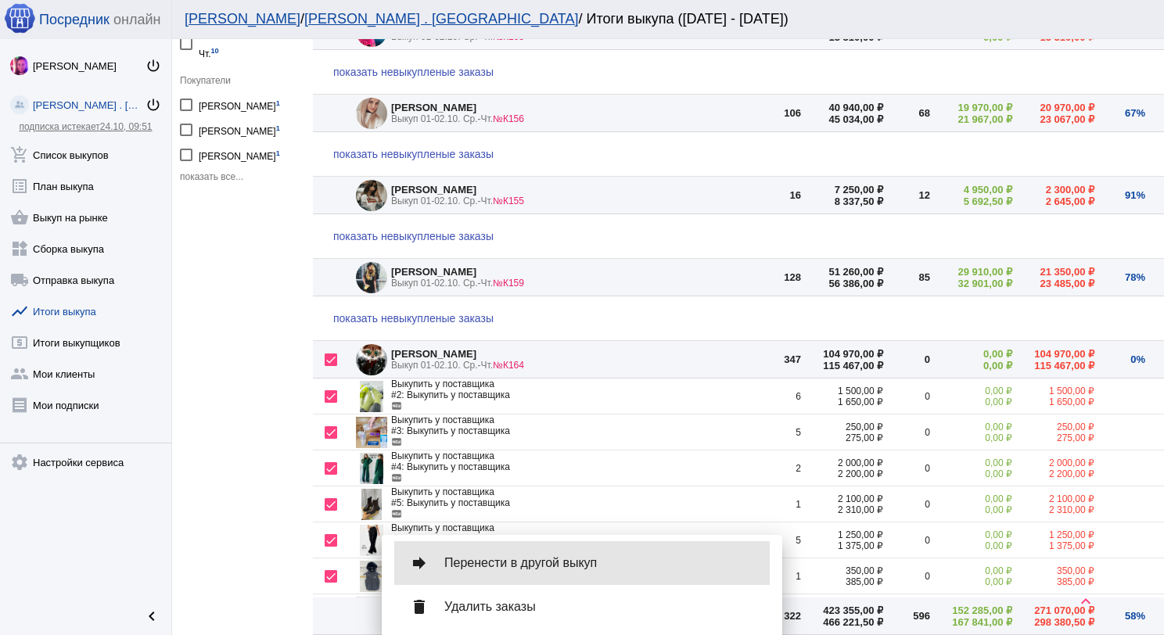
click at [553, 568] on span "Перенести в другой выкуп" at bounding box center [600, 563] width 313 height 16
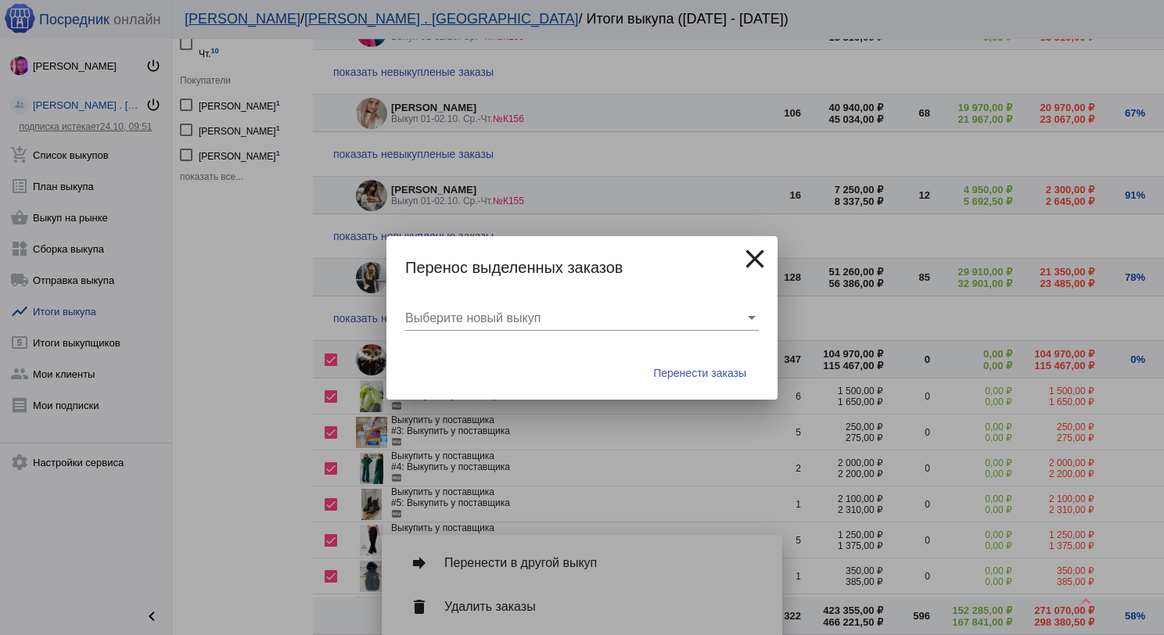
click at [601, 322] on span at bounding box center [574, 318] width 339 height 14
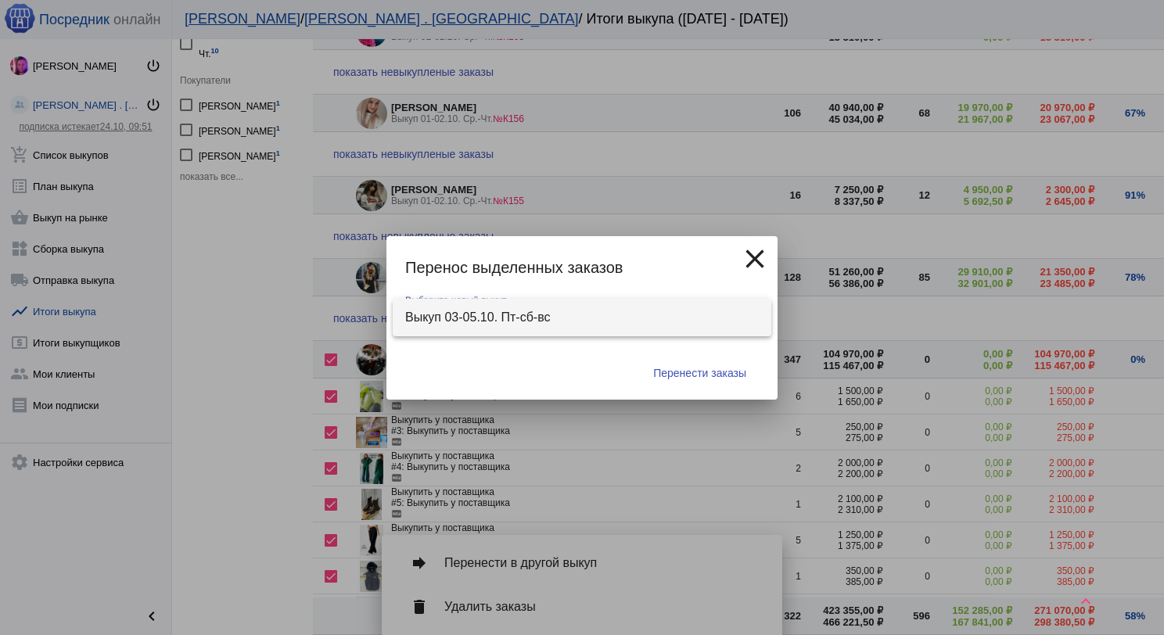
click at [598, 318] on span "Выкуп 03-05.10. Пт-сб-вс" at bounding box center [582, 318] width 354 height 38
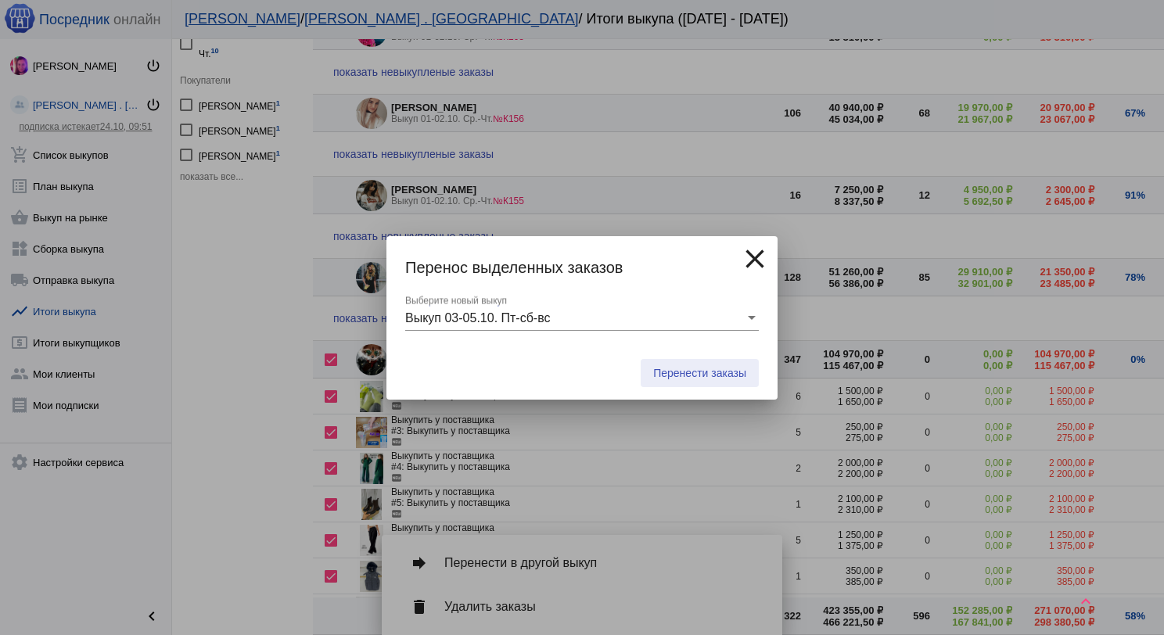
click at [681, 373] on span "Перенести заказы" at bounding box center [699, 373] width 93 height 13
checkbox input "false"
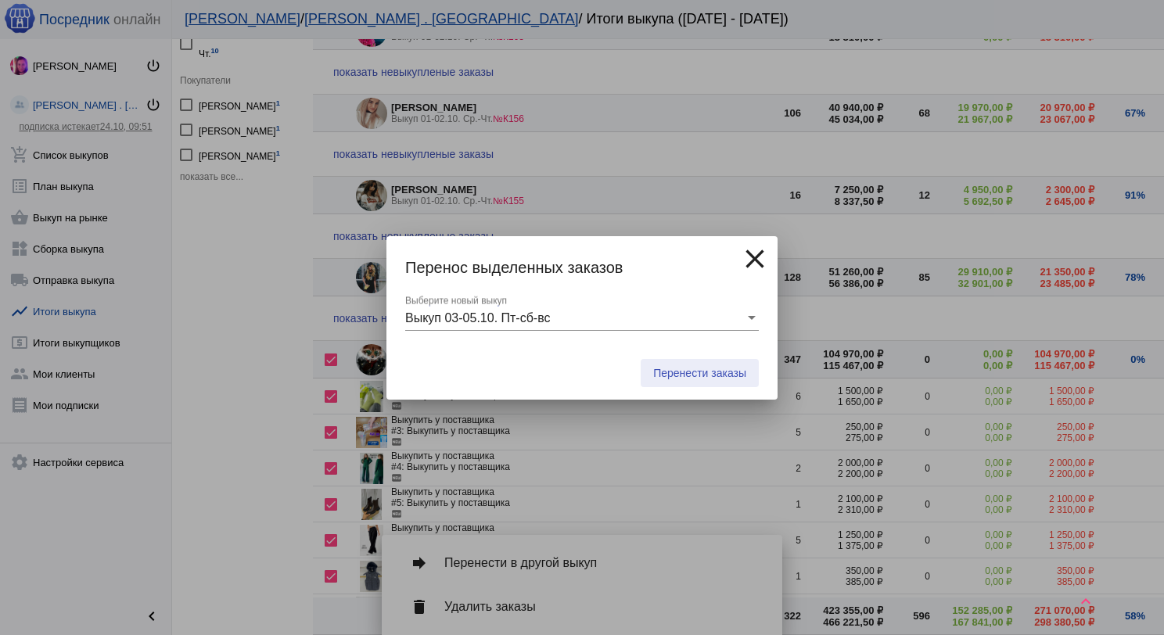
checkbox input "false"
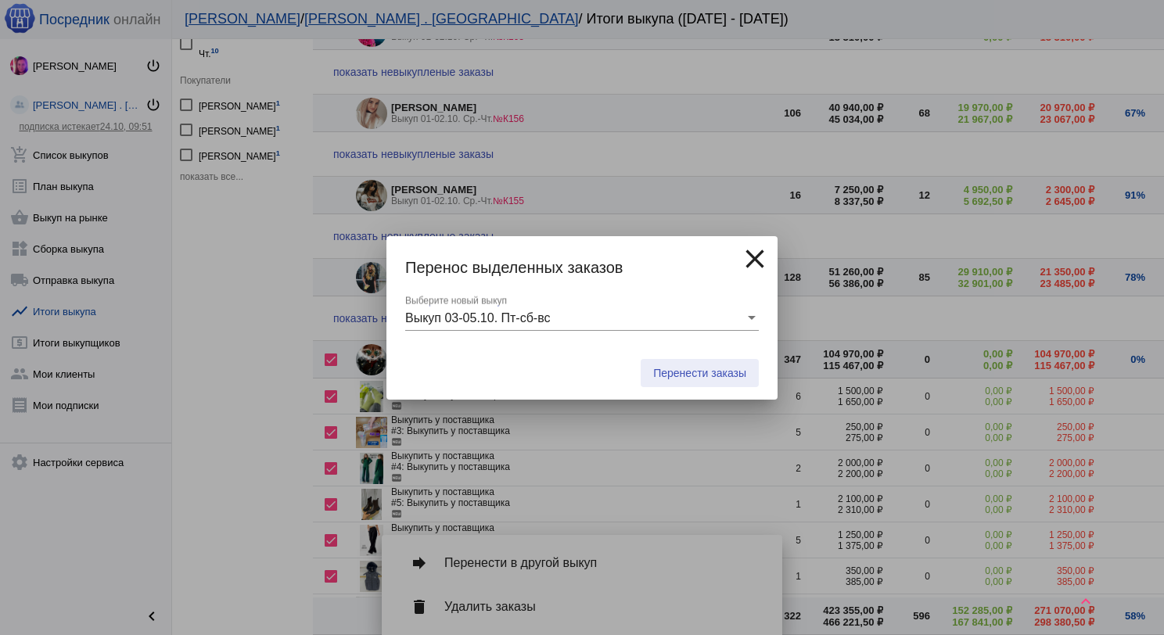
checkbox input "false"
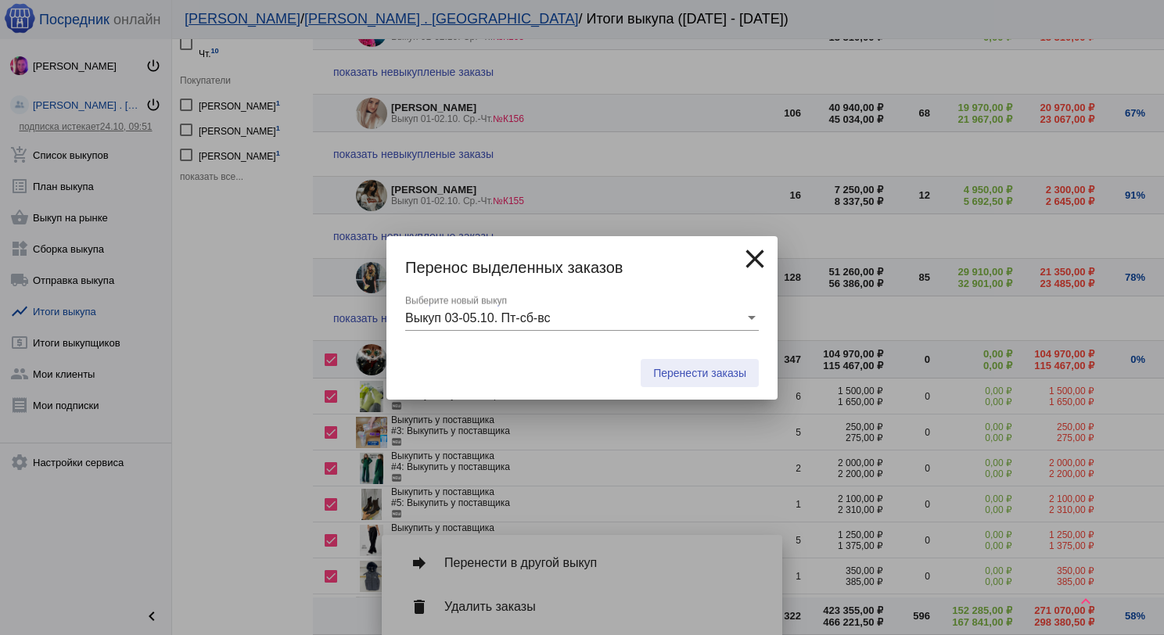
checkbox input "false"
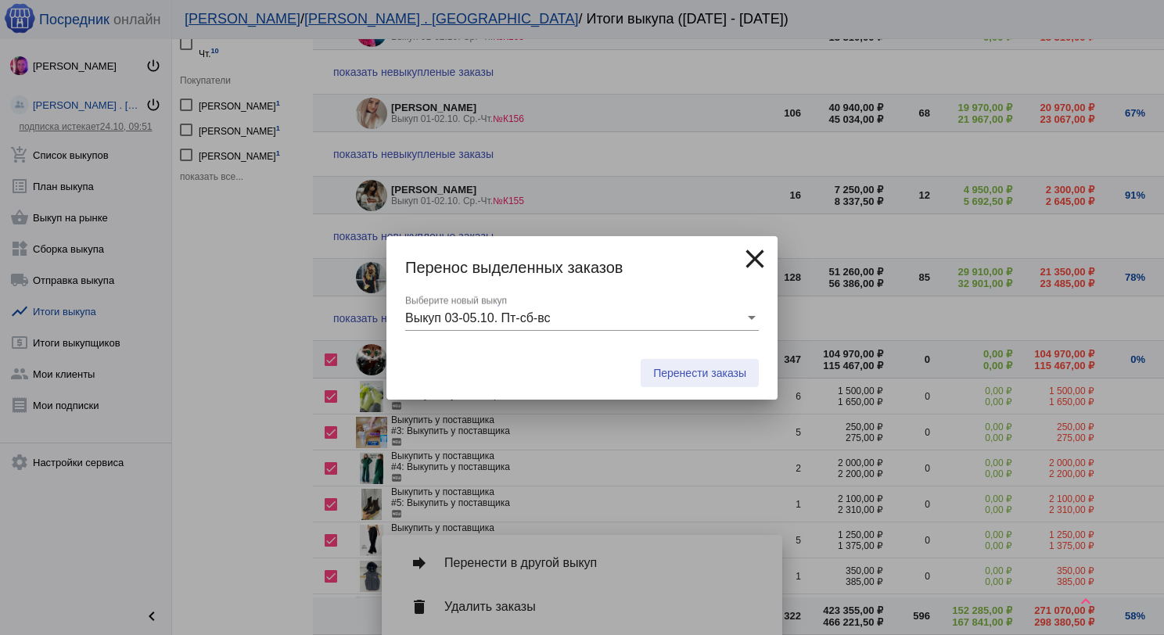
checkbox input "false"
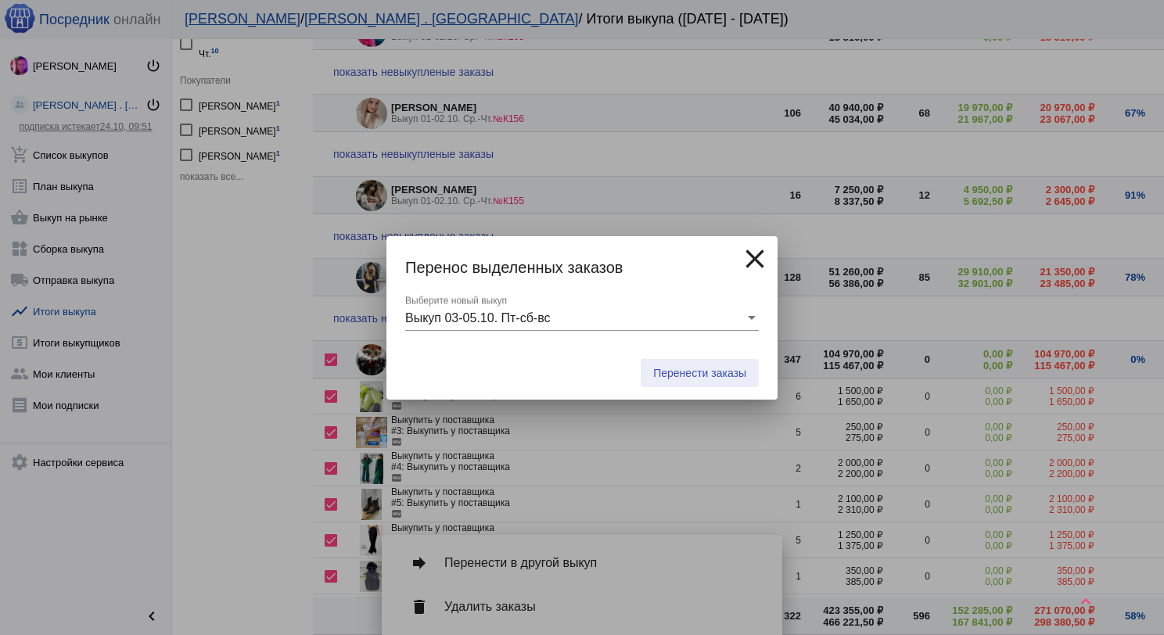
checkbox input "false"
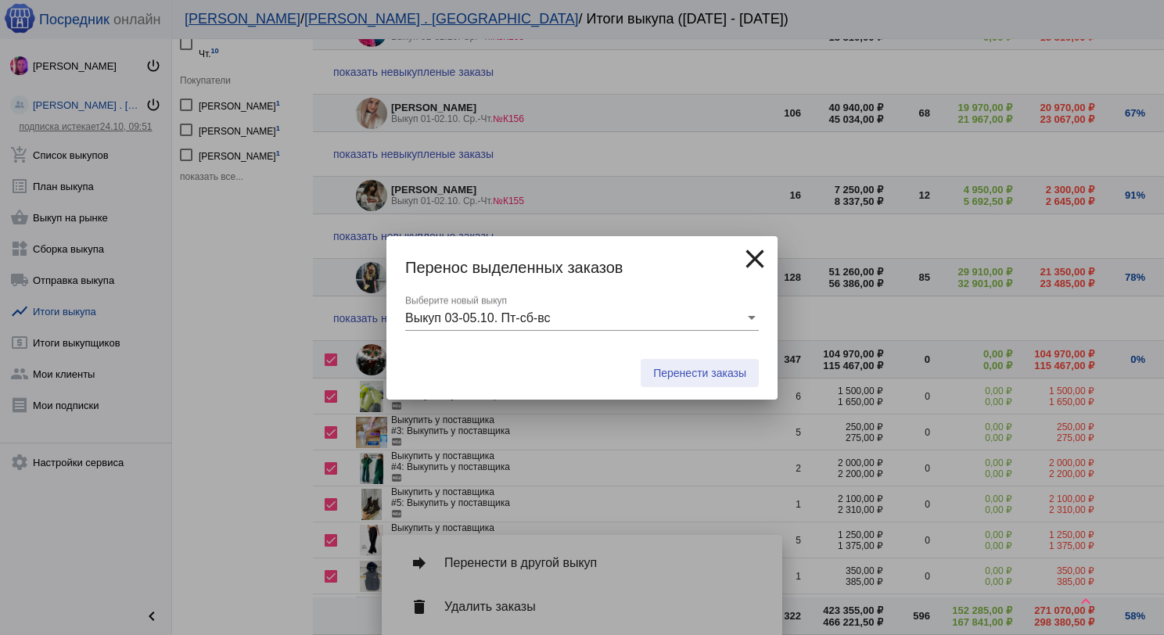
checkbox input "false"
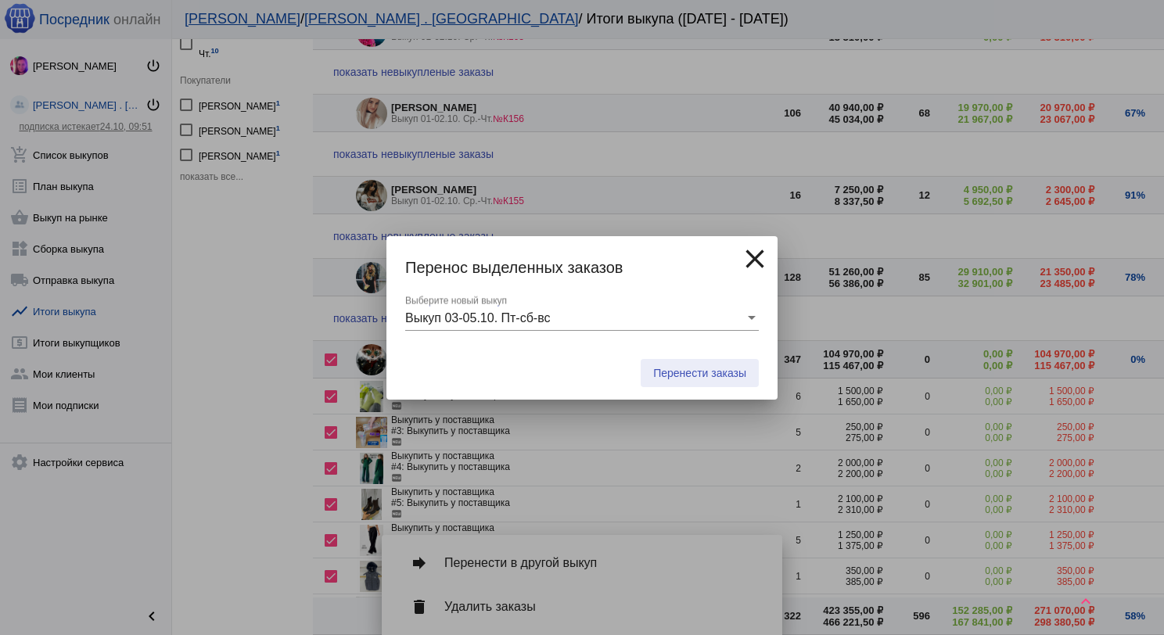
checkbox input "false"
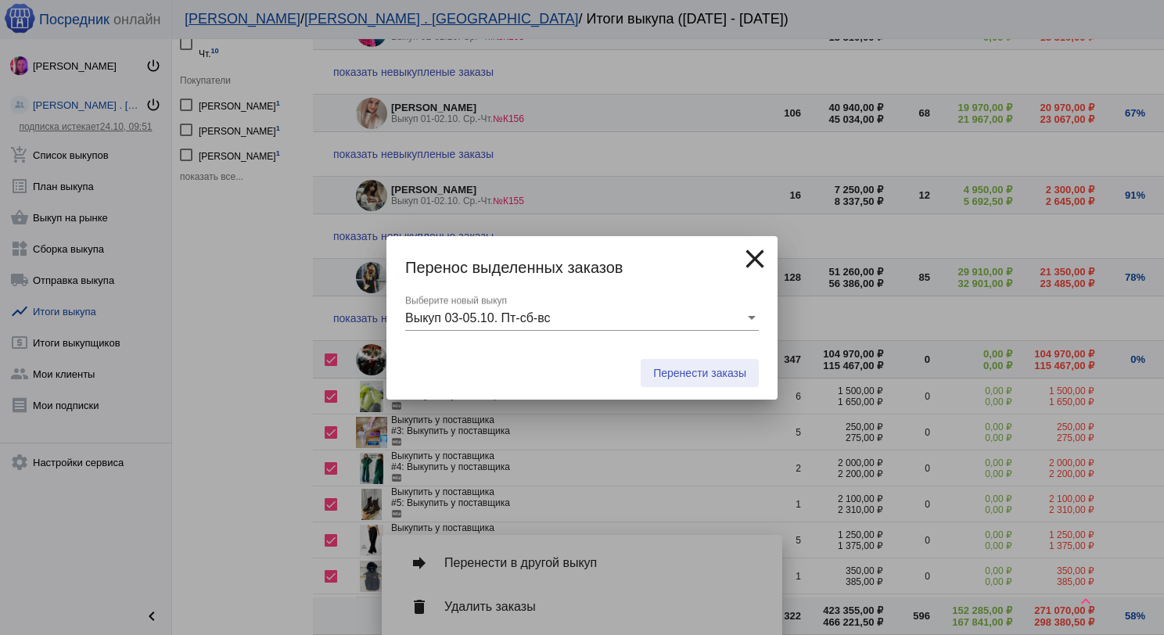
checkbox input "false"
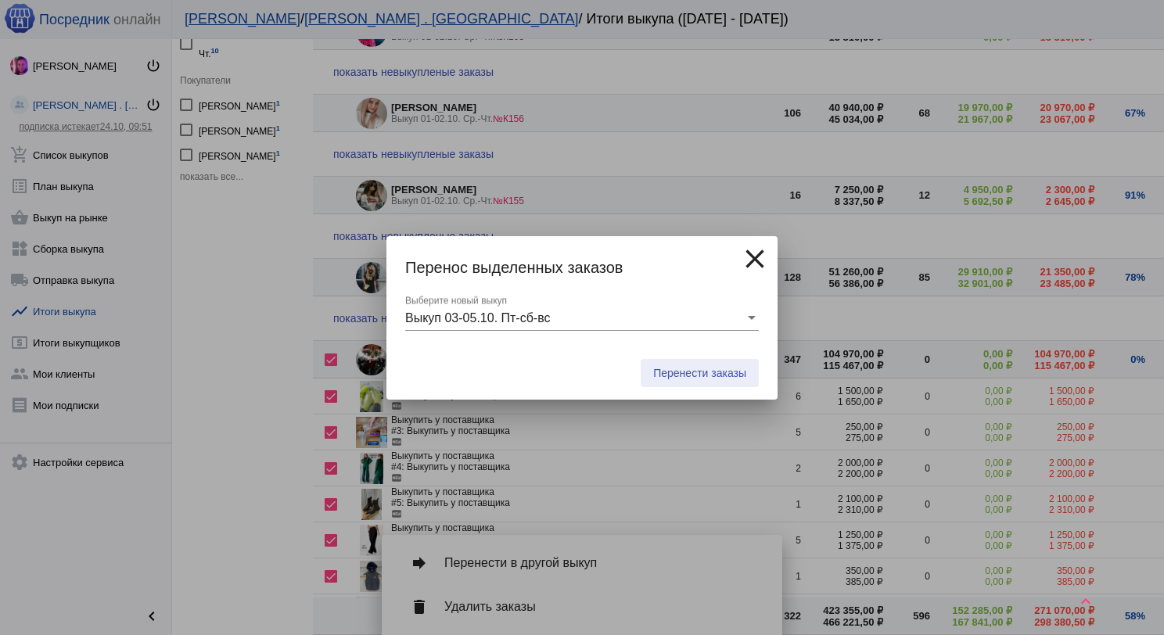
checkbox input "false"
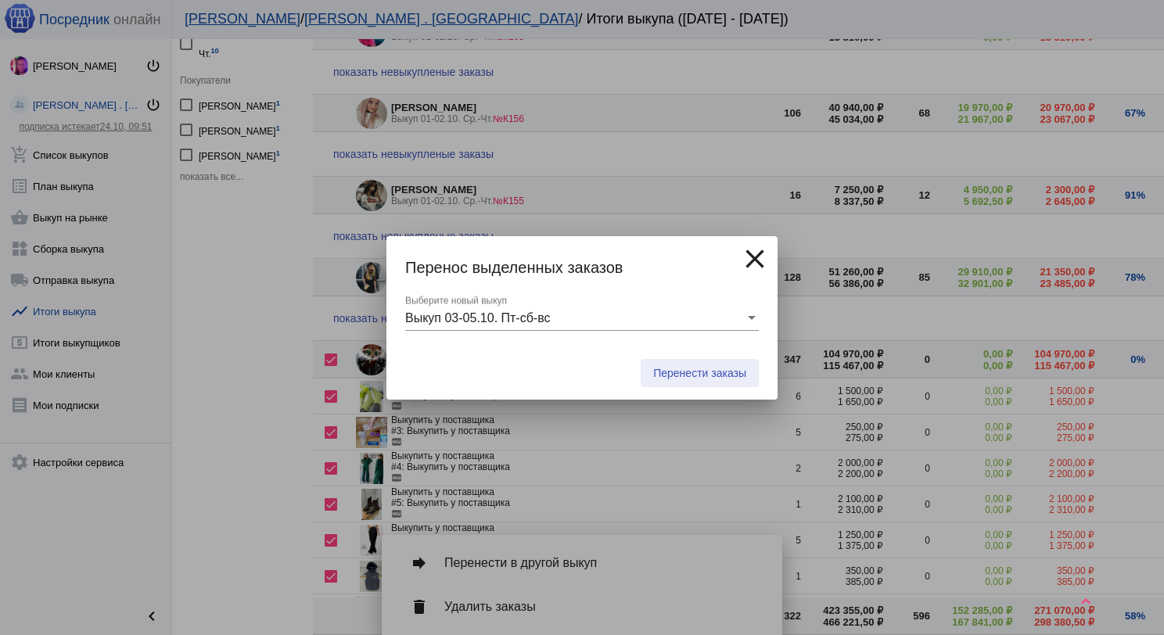
checkbox input "false"
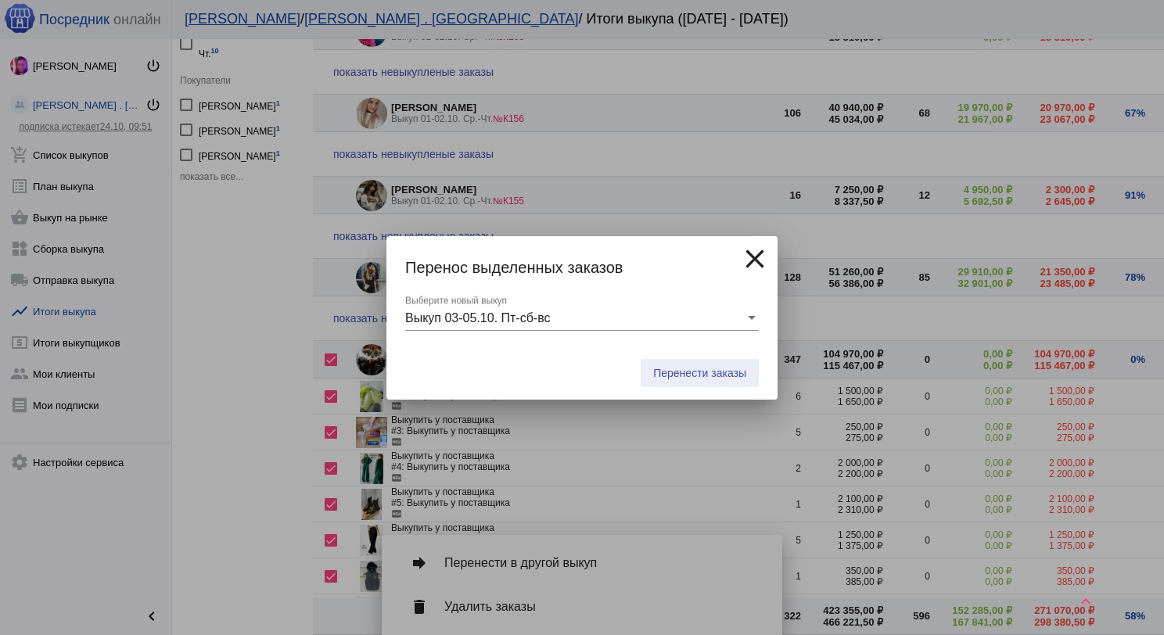
checkbox input "false"
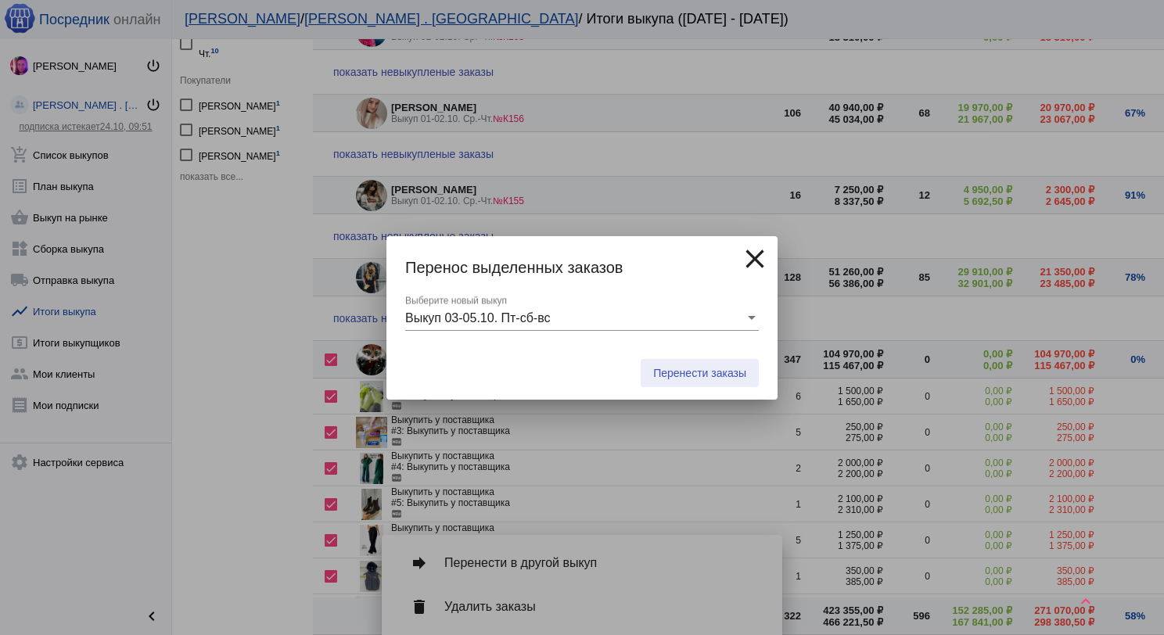
checkbox input "false"
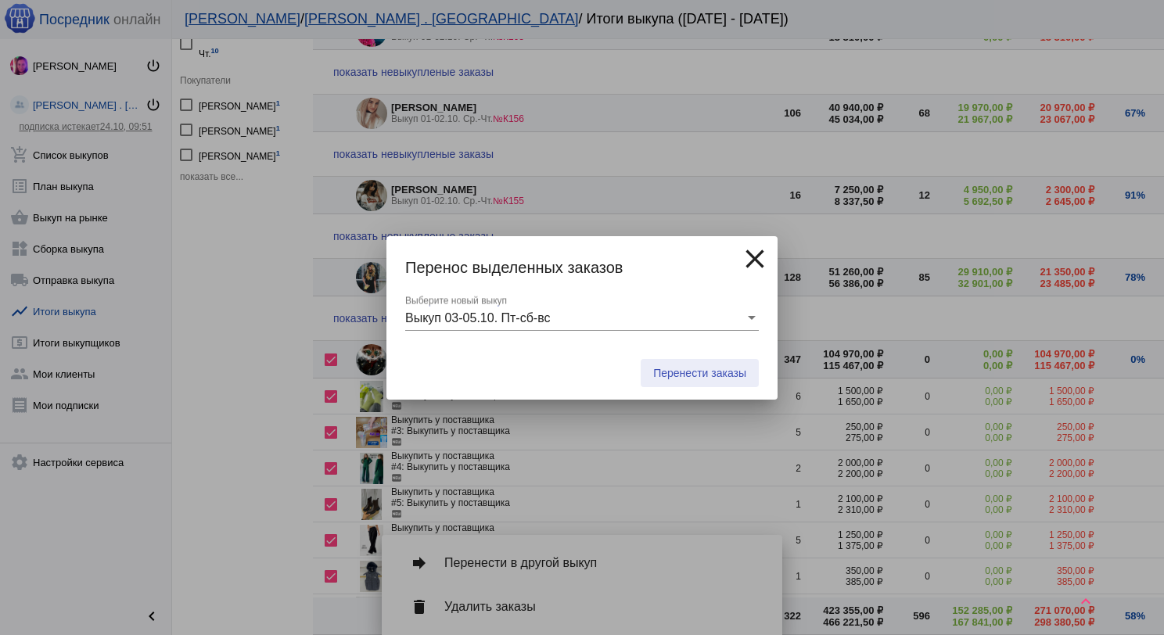
checkbox input "false"
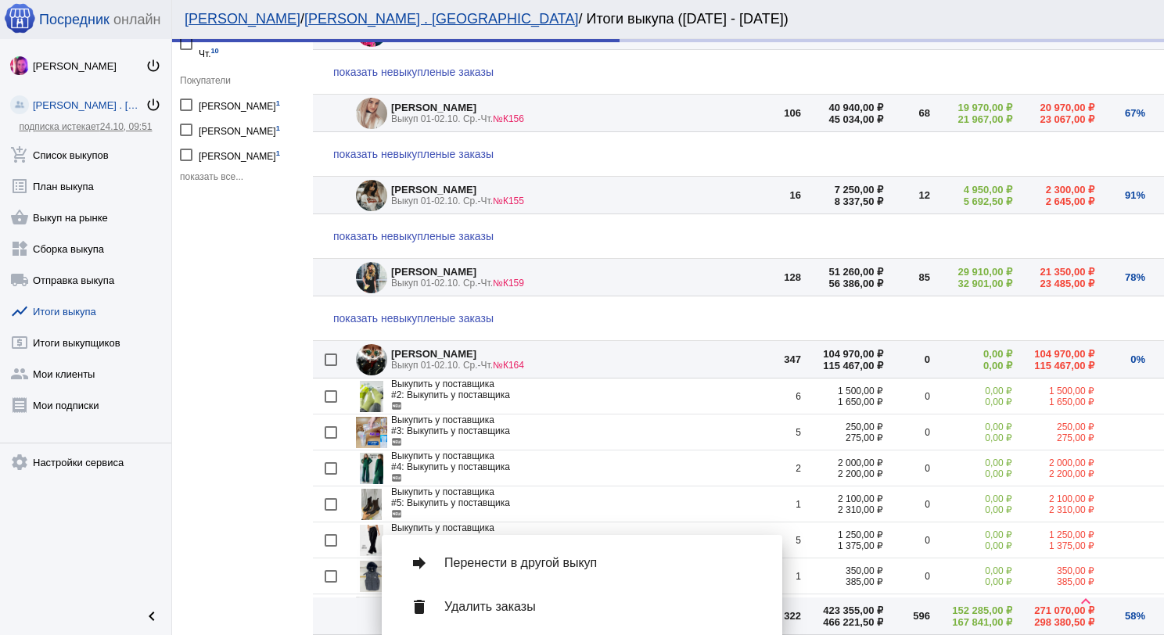
scroll to position [0, 0]
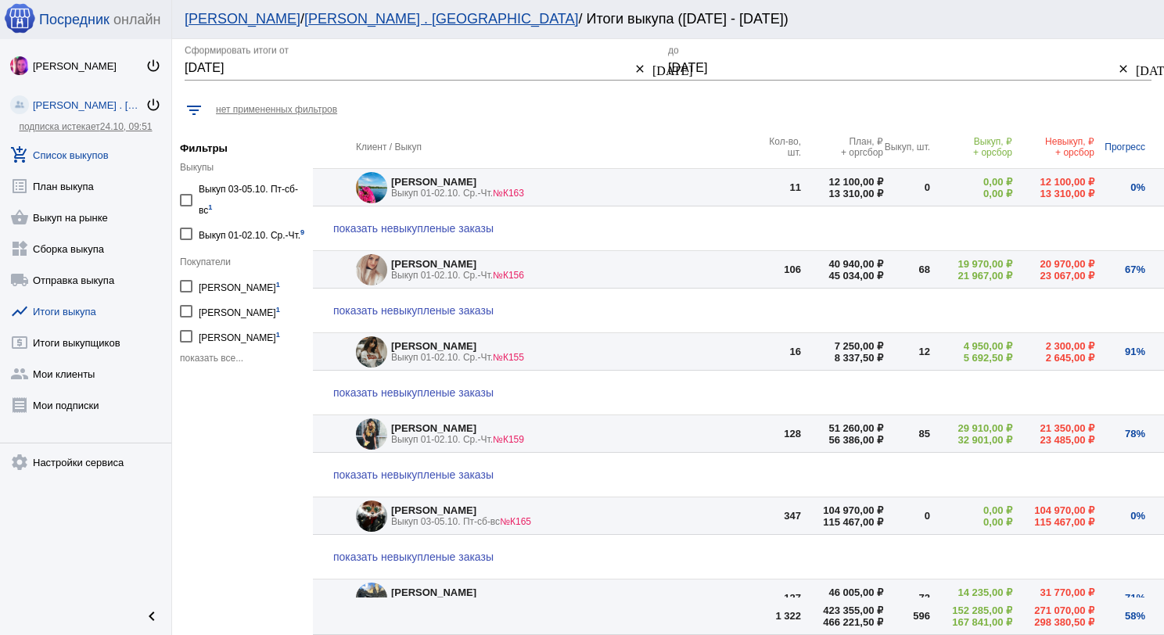
click at [100, 158] on link "add_shopping_cart Список выкупов" at bounding box center [85, 151] width 171 height 31
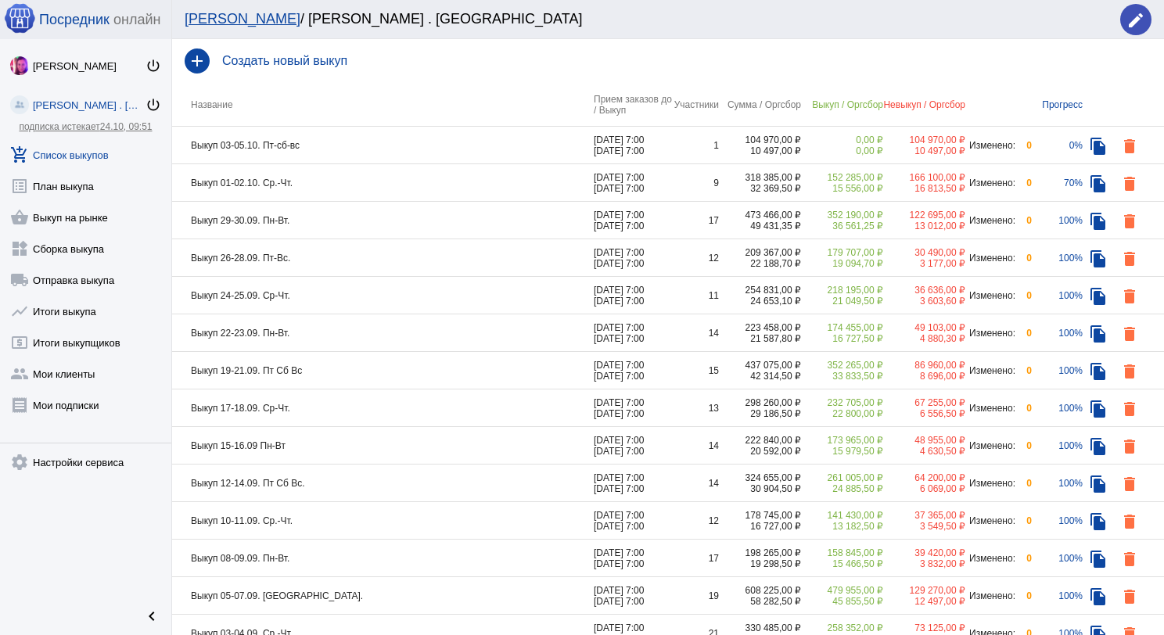
click at [410, 144] on td "Выкуп 03-05.10. Пт-сб-вс" at bounding box center [383, 146] width 422 height 38
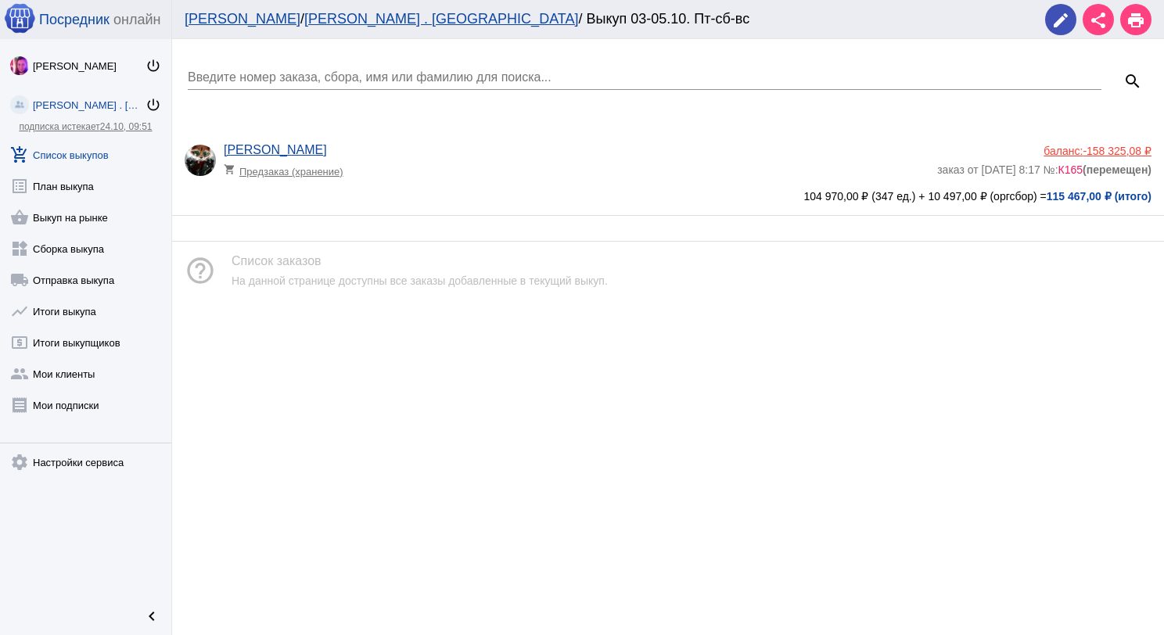
click at [87, 149] on link "add_shopping_cart Список выкупов" at bounding box center [85, 151] width 171 height 31
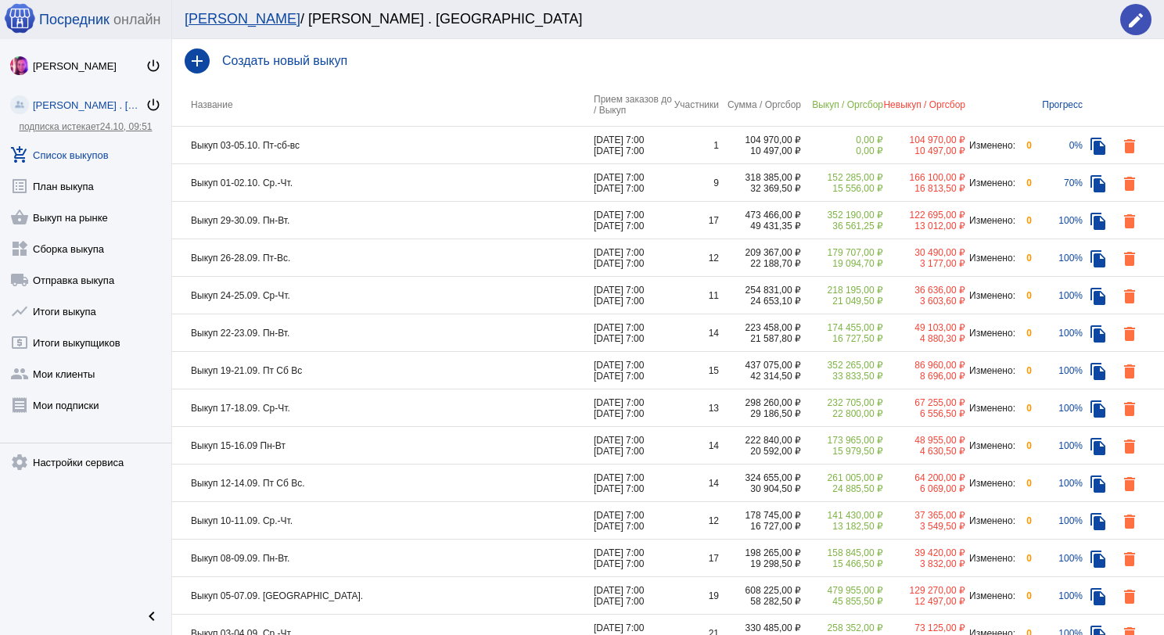
click at [374, 185] on td "Выкуп 01-02.10. Ср.-Чт." at bounding box center [383, 183] width 422 height 38
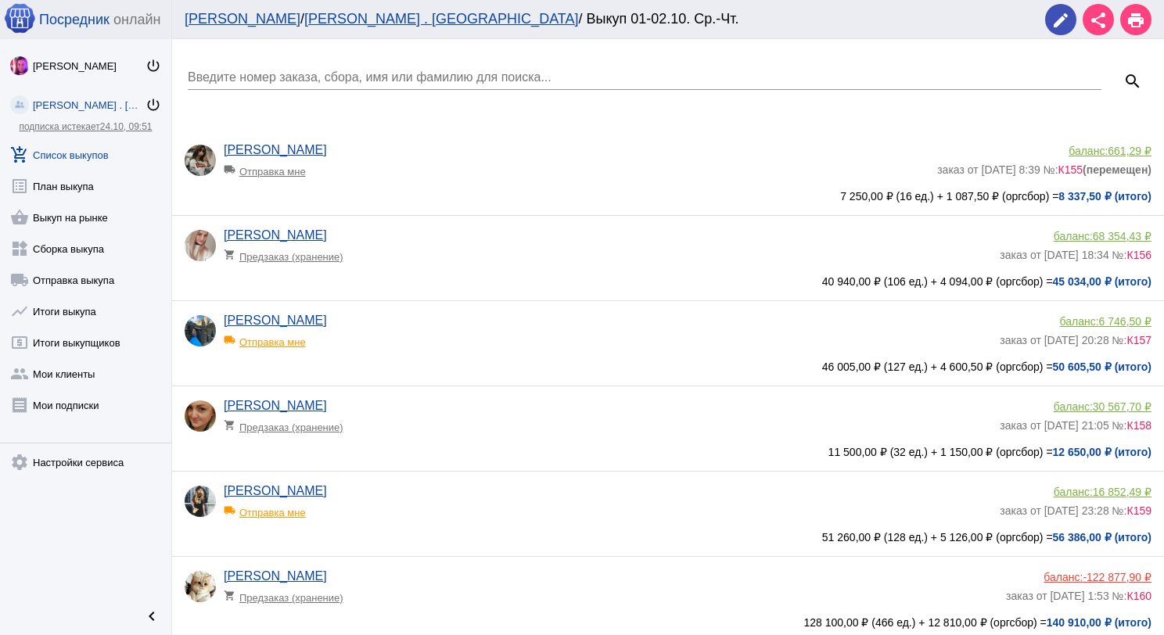
click at [329, 66] on div "Введите номер заказа, сбора, имя или фамилию для поиска..." at bounding box center [645, 72] width 914 height 35
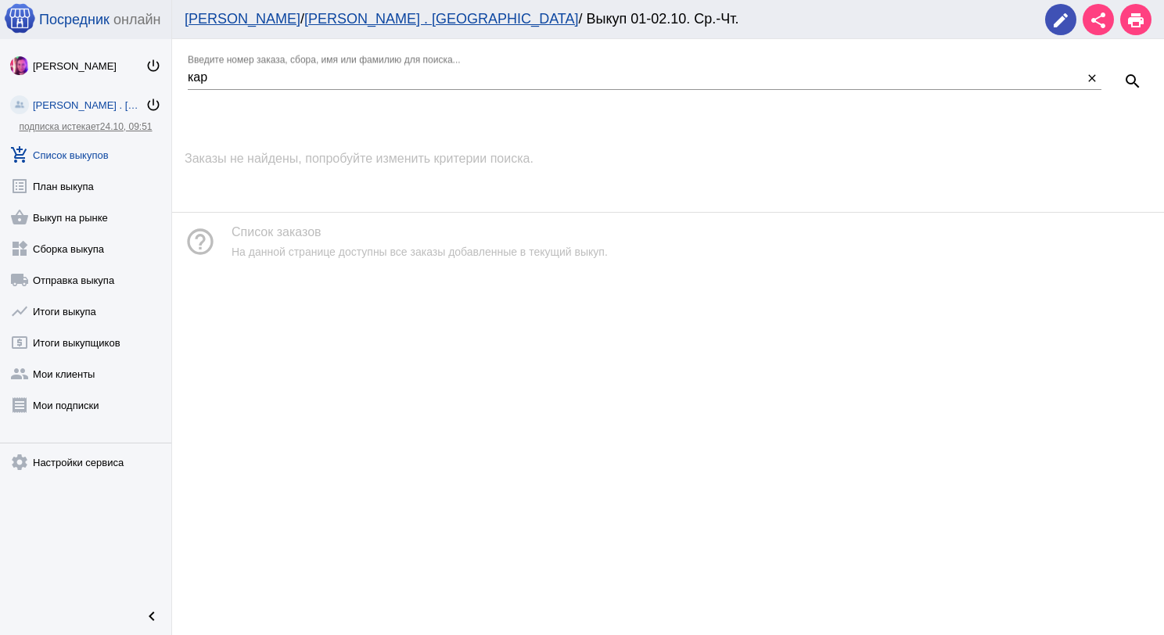
click at [84, 158] on link "add_shopping_cart Список выкупов" at bounding box center [85, 151] width 171 height 31
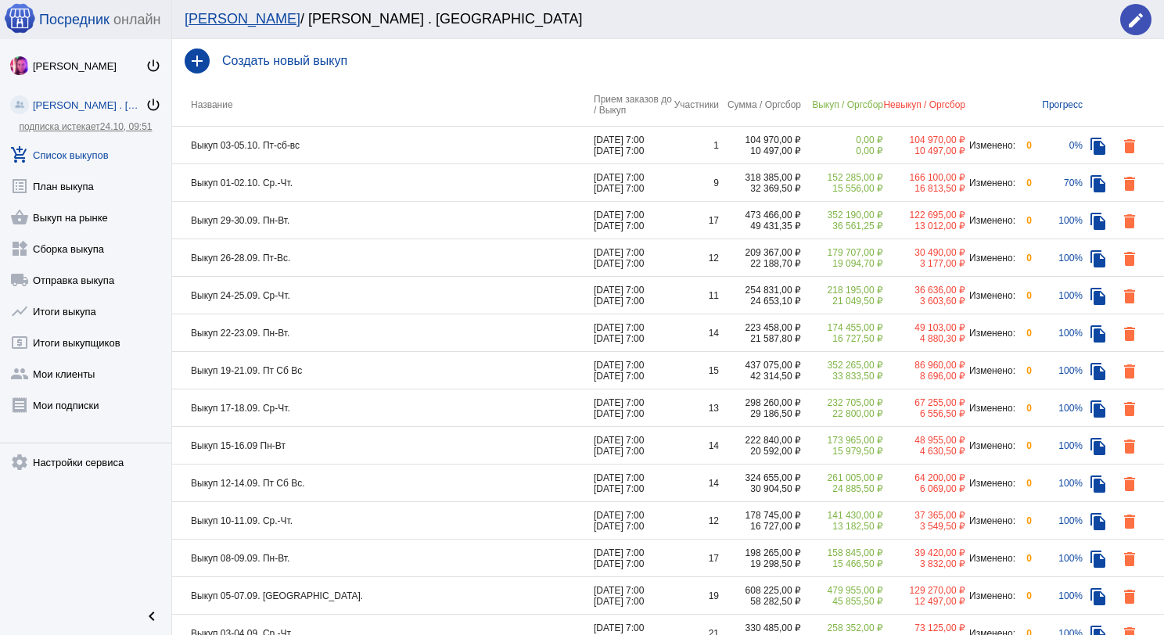
click at [329, 177] on td "Выкуп 01-02.10. Ср.-Чт." at bounding box center [383, 183] width 422 height 38
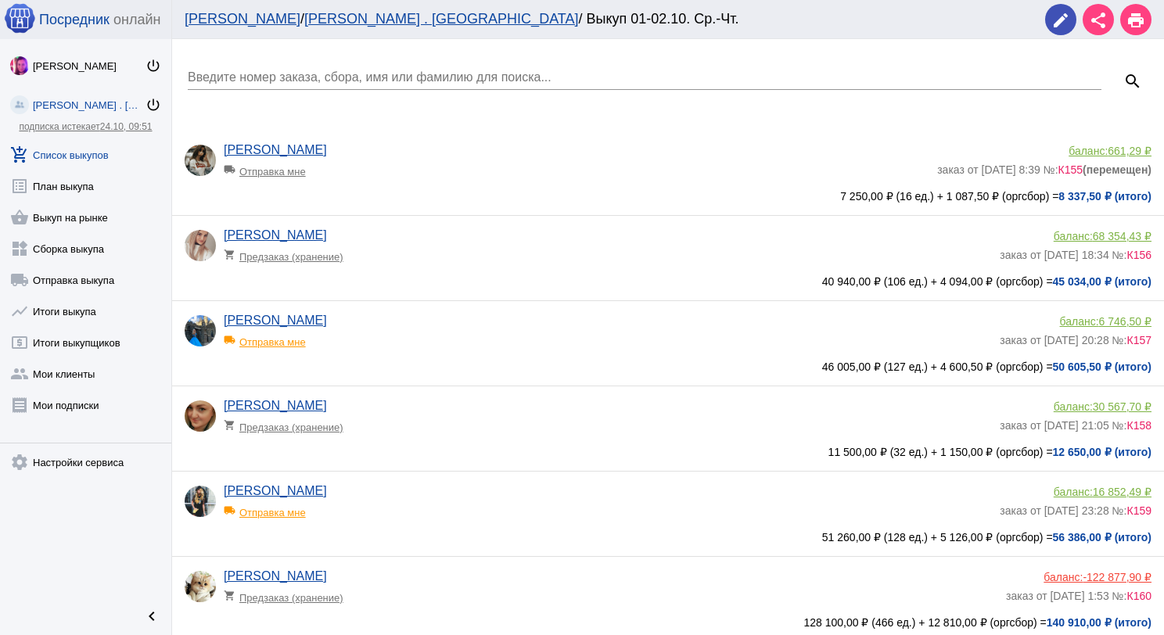
click at [110, 152] on link "add_shopping_cart Список выкупов" at bounding box center [85, 151] width 171 height 31
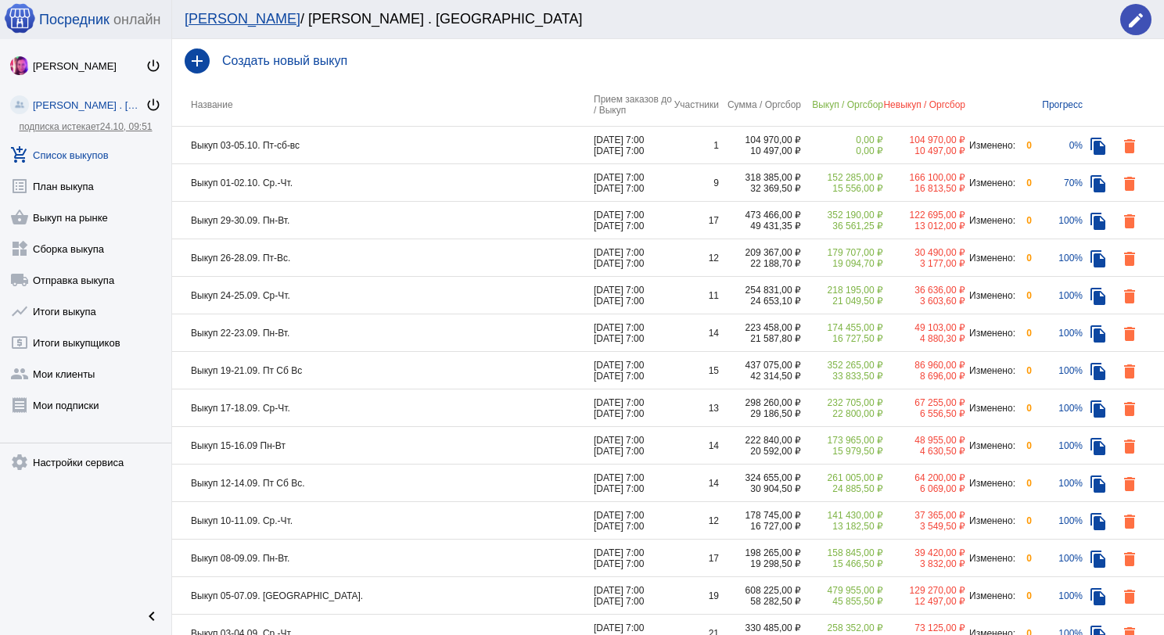
click at [375, 138] on td "Выкуп 03-05.10. Пт-сб-вс" at bounding box center [383, 146] width 422 height 38
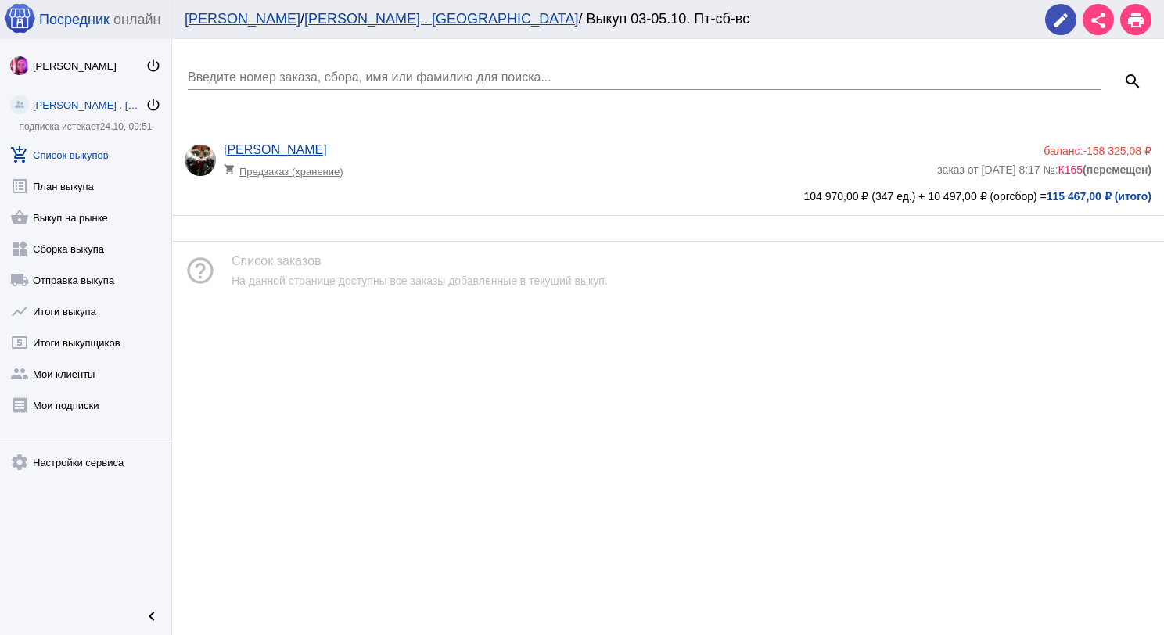
click at [466, 155] on div "[PERSON_NAME] shopping_cart Предзаказ (хранение)" at bounding box center [580, 164] width 713 height 42
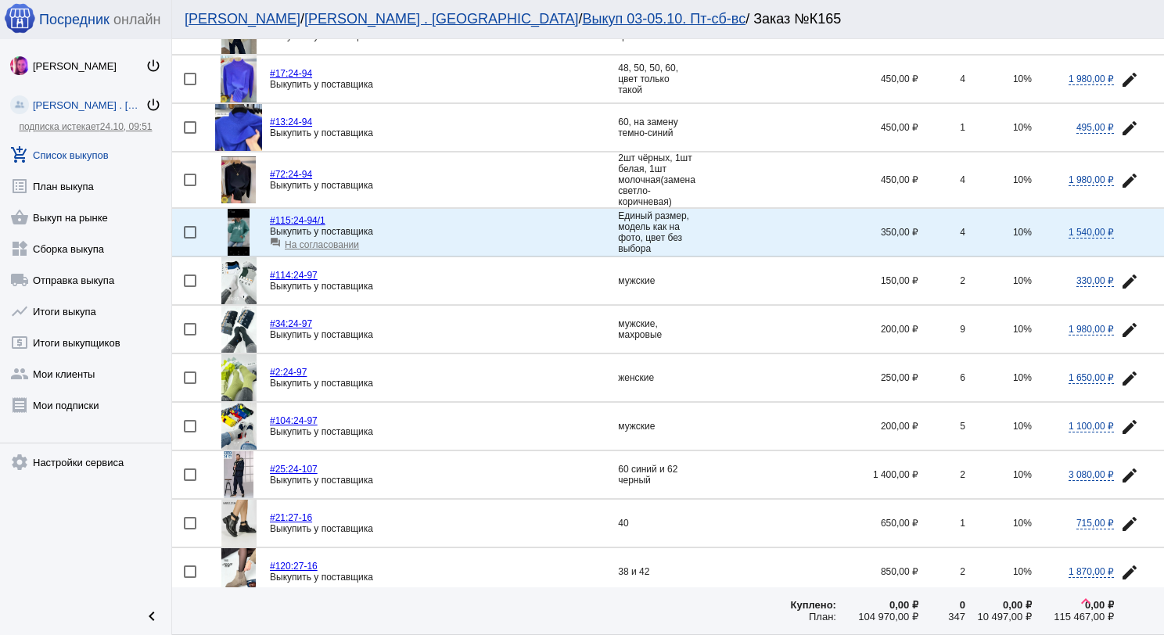
scroll to position [1575, 0]
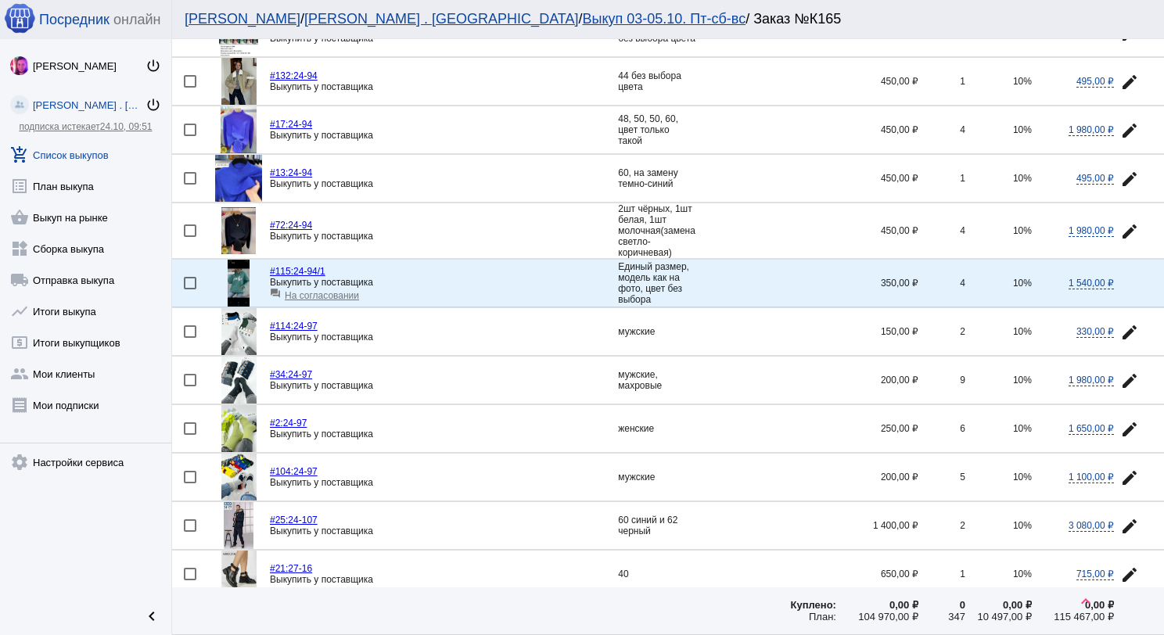
click at [102, 154] on link "add_shopping_cart Список выкупов" at bounding box center [85, 151] width 171 height 31
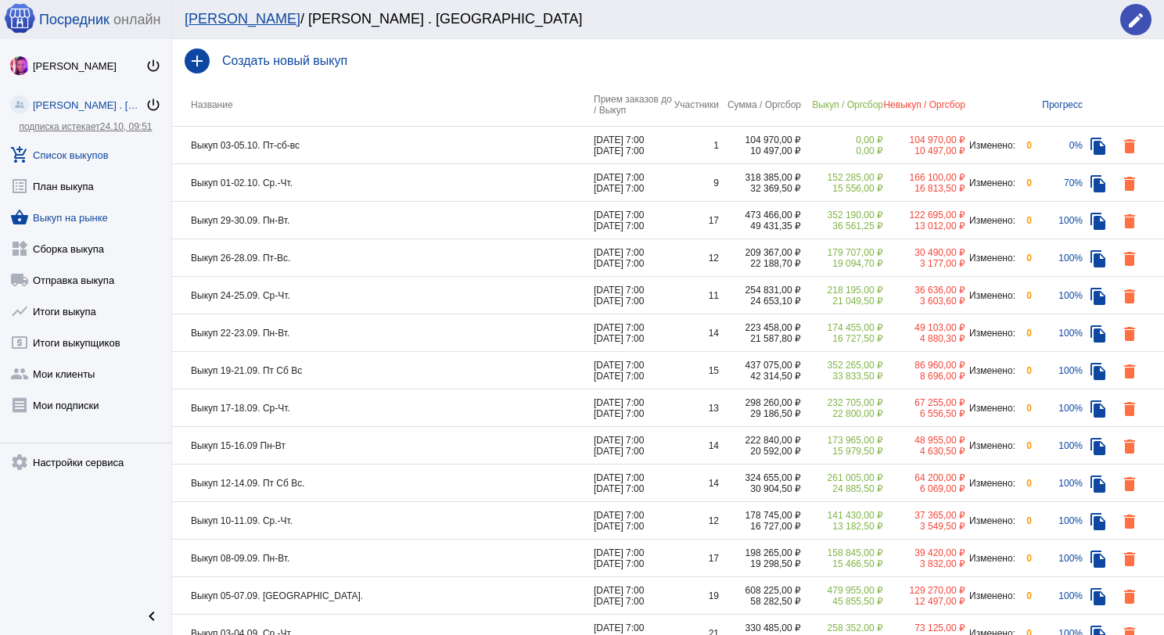
click at [88, 219] on link "shopping_basket Выкуп на рынке" at bounding box center [85, 214] width 171 height 31
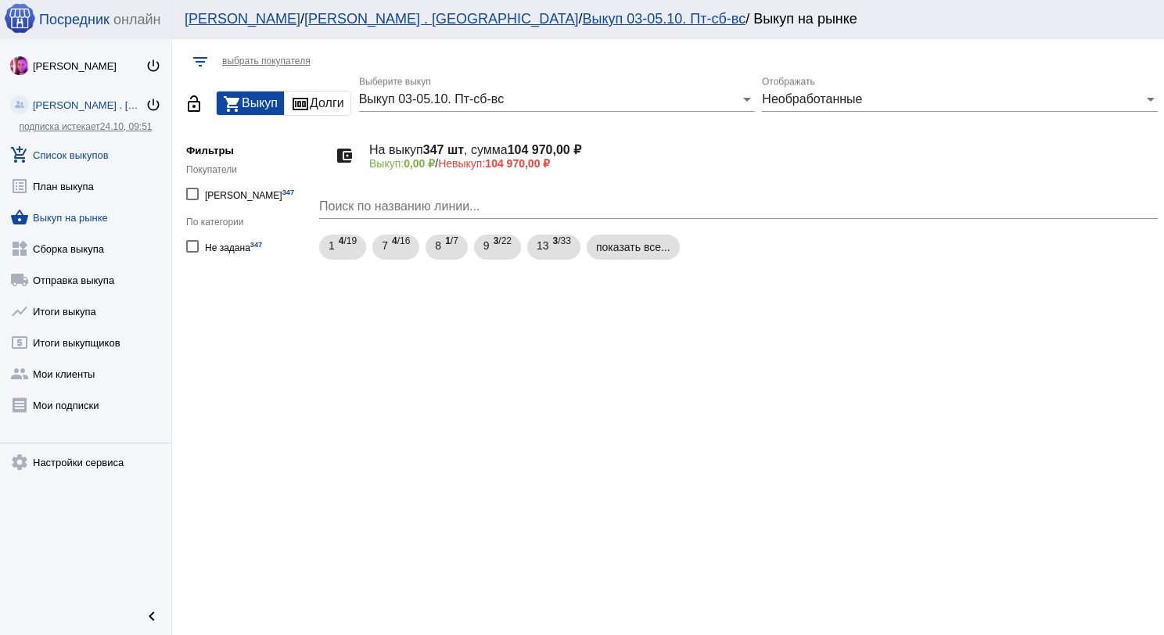
click at [83, 149] on link "add_shopping_cart Список выкупов" at bounding box center [85, 151] width 171 height 31
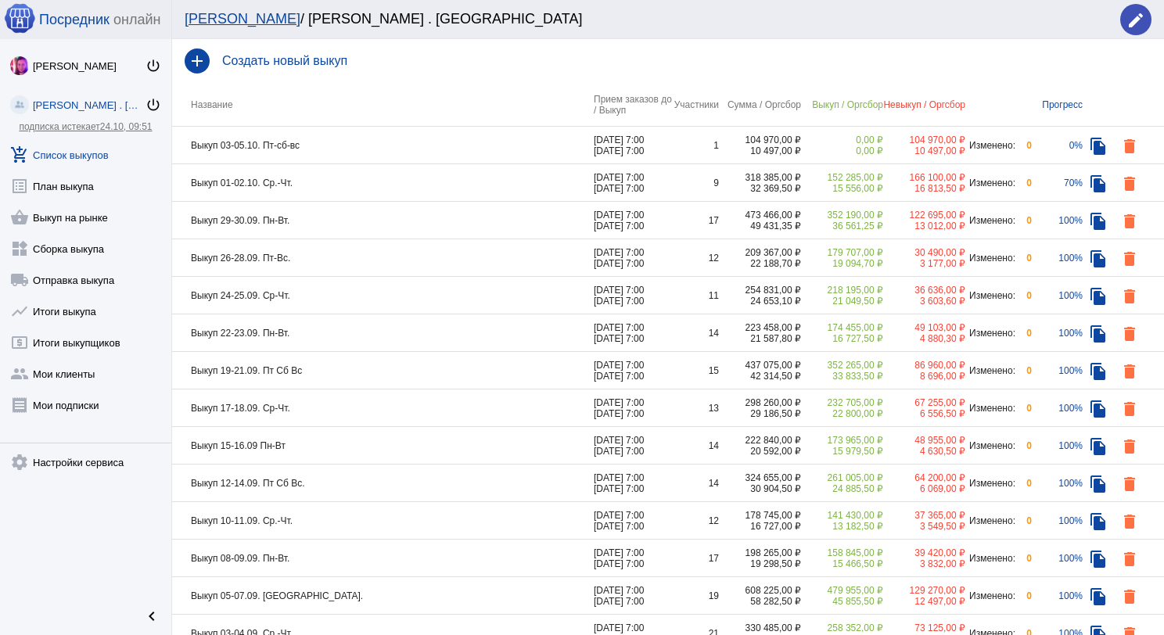
click at [335, 144] on td "Выкуп 03-05.10. Пт-сб-вс" at bounding box center [383, 146] width 422 height 38
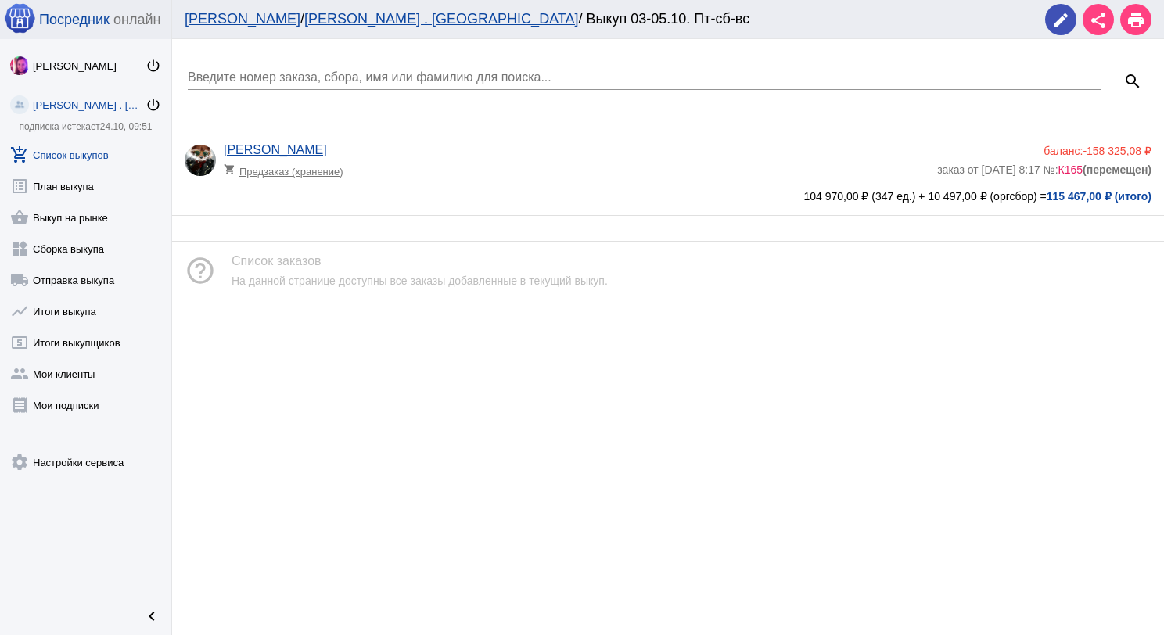
click at [398, 166] on app-delivery-type "shopping_cart Предзаказ (хранение)" at bounding box center [577, 167] width 706 height 20
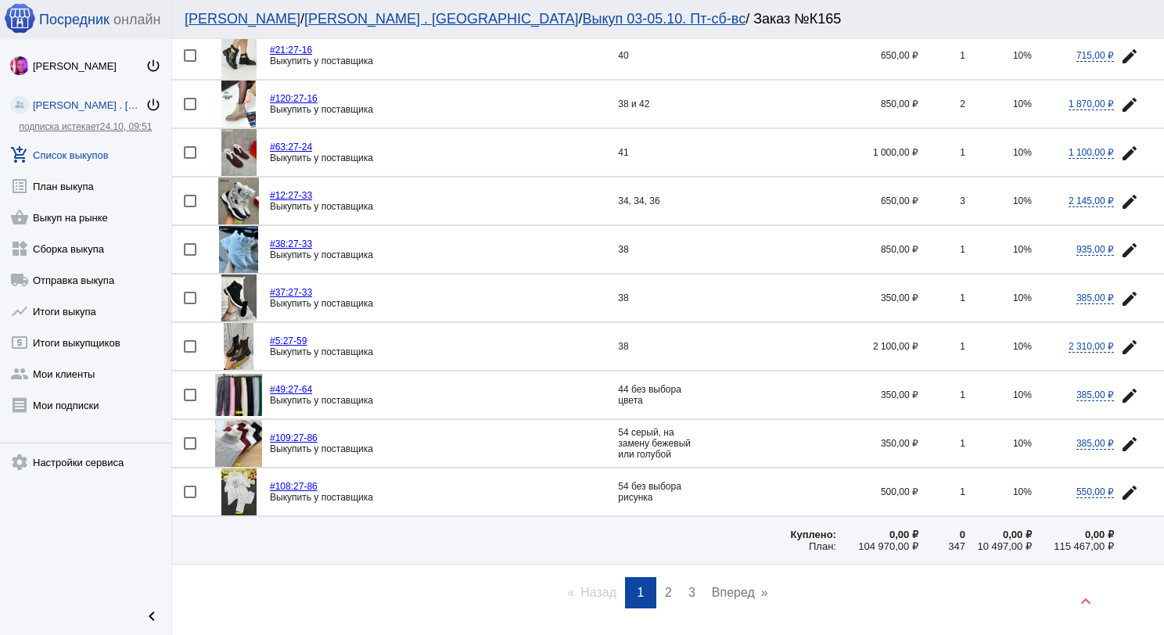
scroll to position [2122, 0]
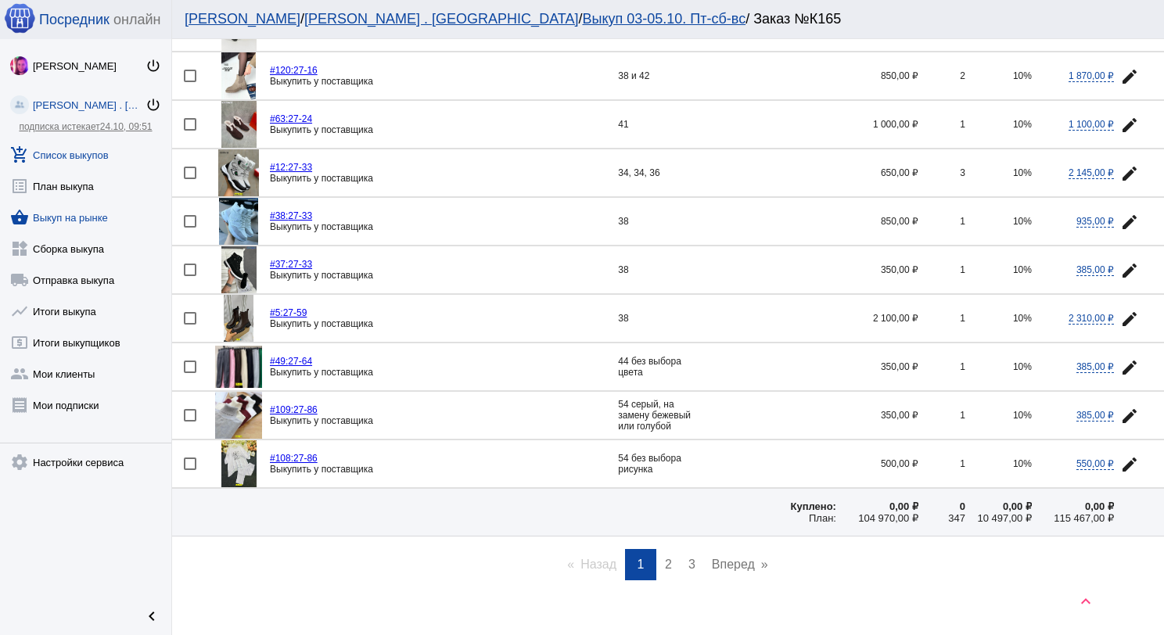
click at [93, 210] on link "shopping_basket Выкуп на рынке" at bounding box center [85, 214] width 171 height 31
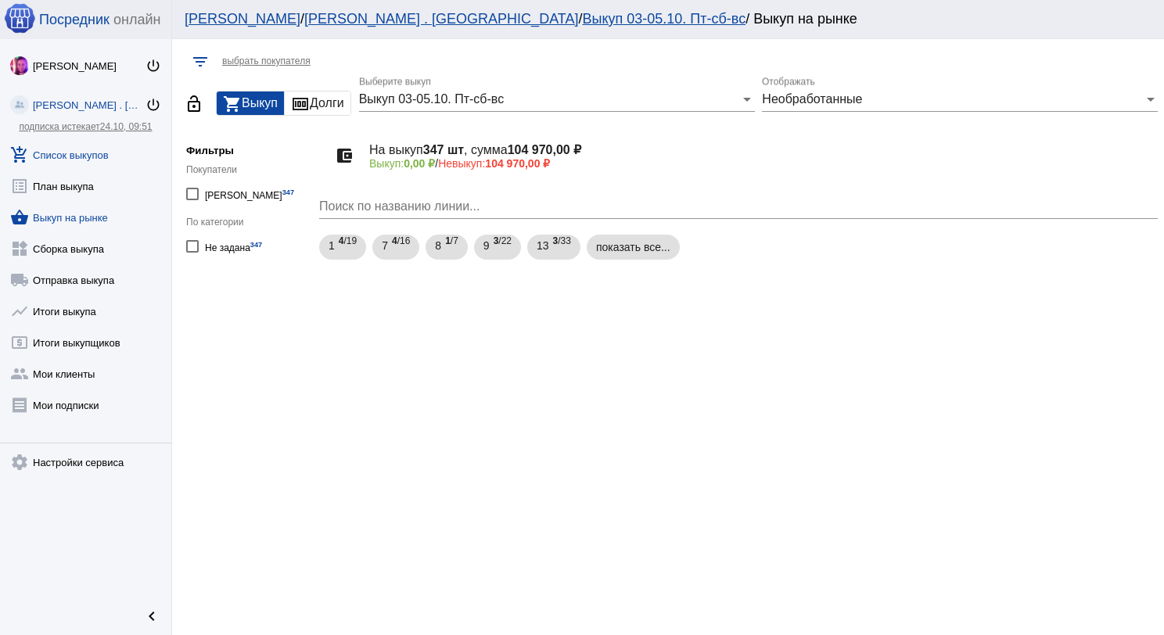
click at [103, 151] on link "add_shopping_cart Список выкупов" at bounding box center [85, 151] width 171 height 31
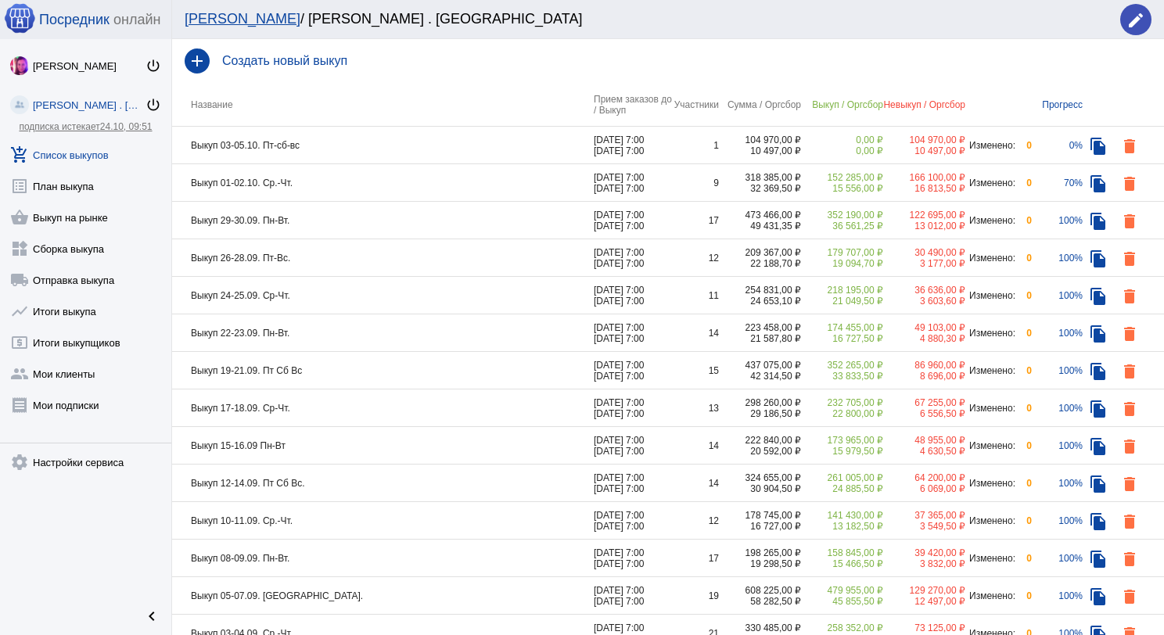
click at [368, 181] on td "Выкуп 01-02.10. Ср.-Чт." at bounding box center [383, 183] width 422 height 38
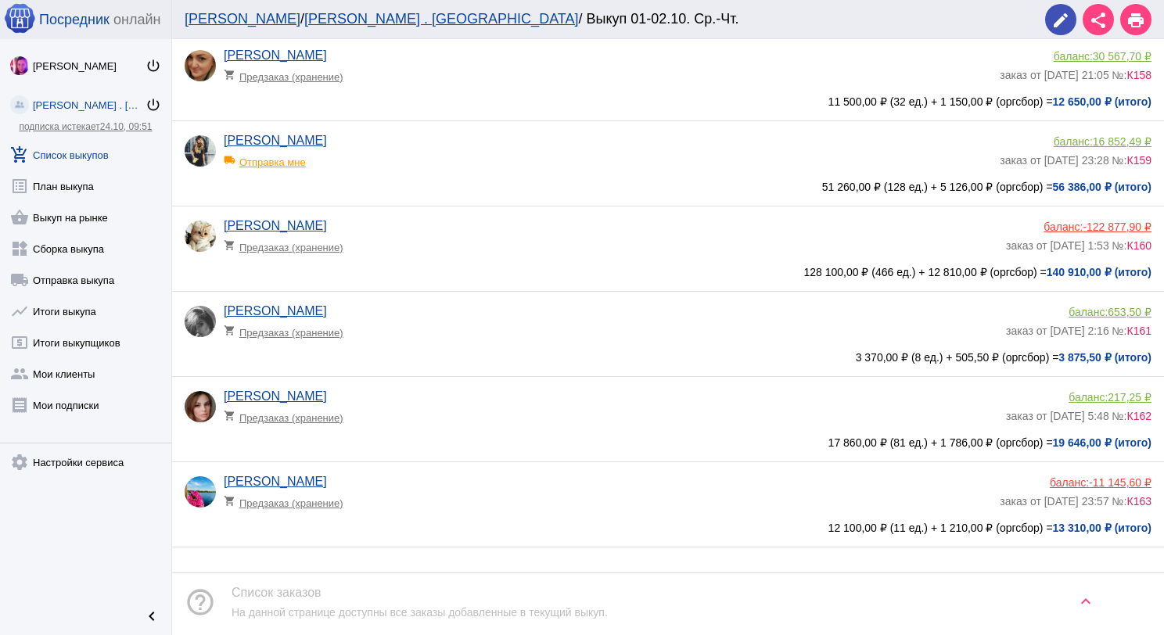
scroll to position [413, 0]
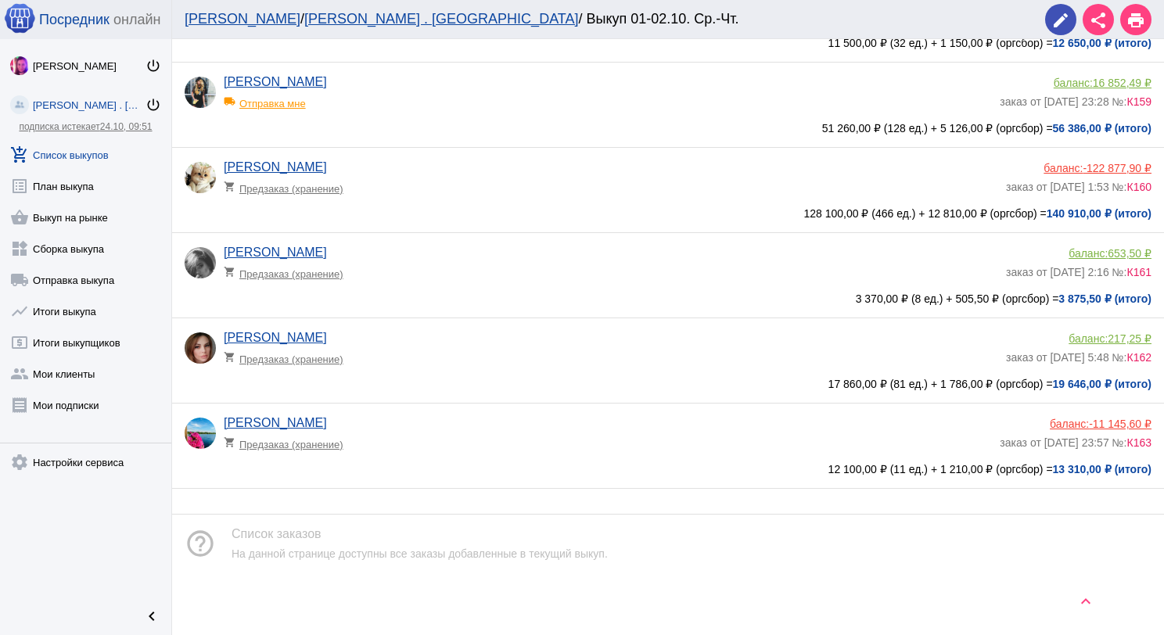
click at [449, 333] on div "[PERSON_NAME] shopping_cart Предзаказ (хранение)" at bounding box center [615, 352] width 782 height 42
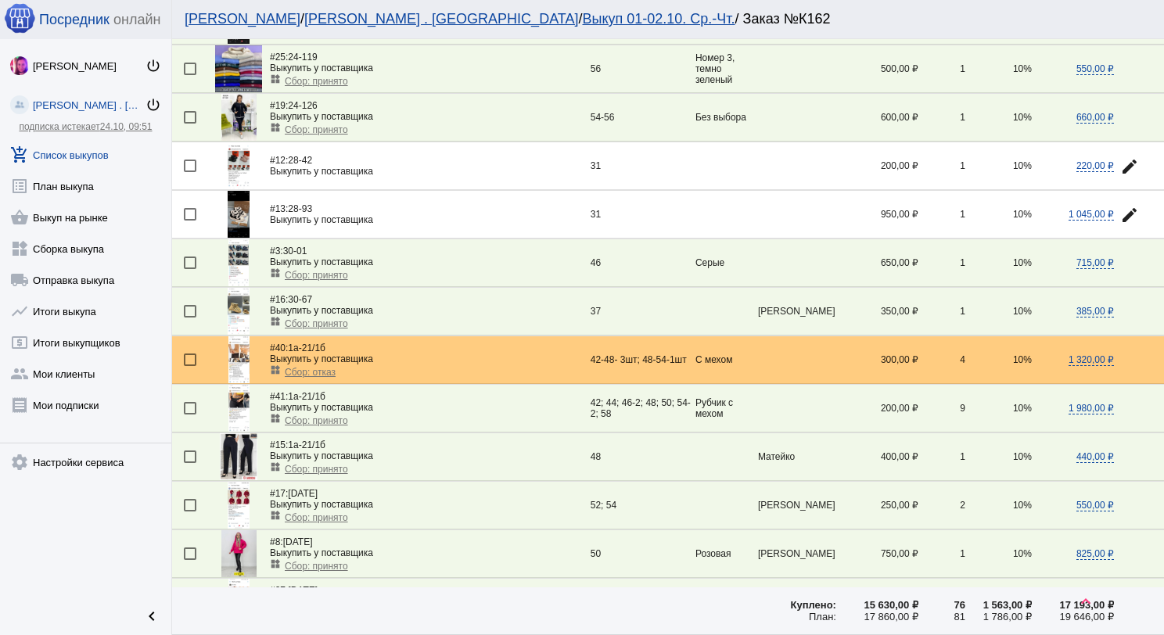
scroll to position [391, 0]
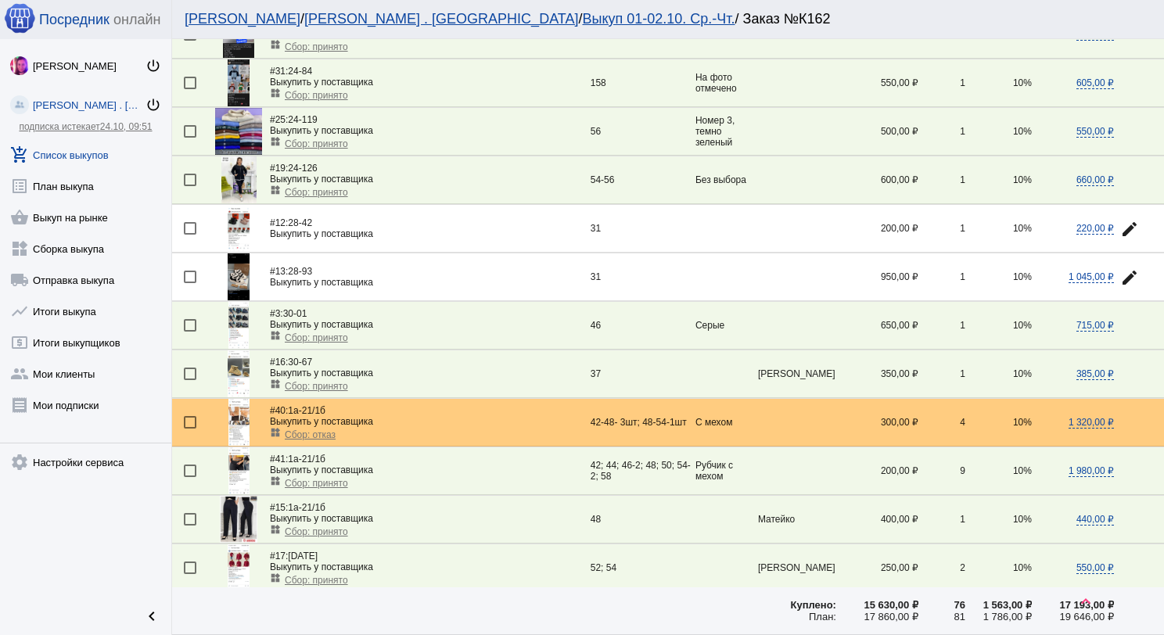
click at [232, 230] on img at bounding box center [238, 228] width 21 height 47
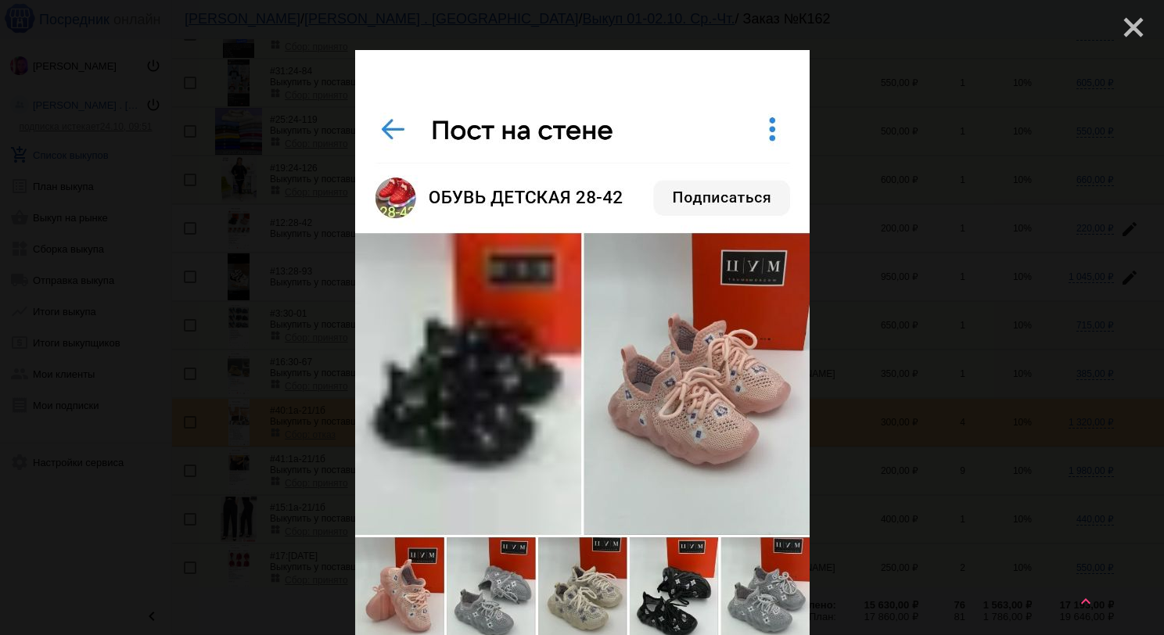
click at [1118, 31] on mat-icon "close" at bounding box center [1127, 21] width 19 height 19
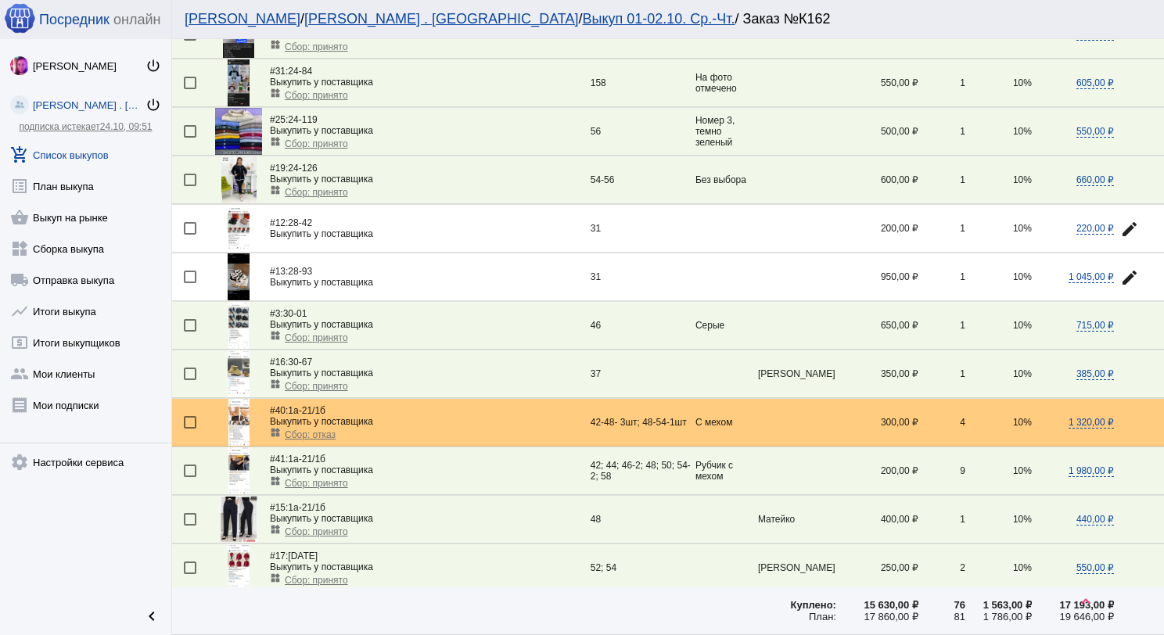
click at [242, 269] on img at bounding box center [238, 276] width 21 height 47
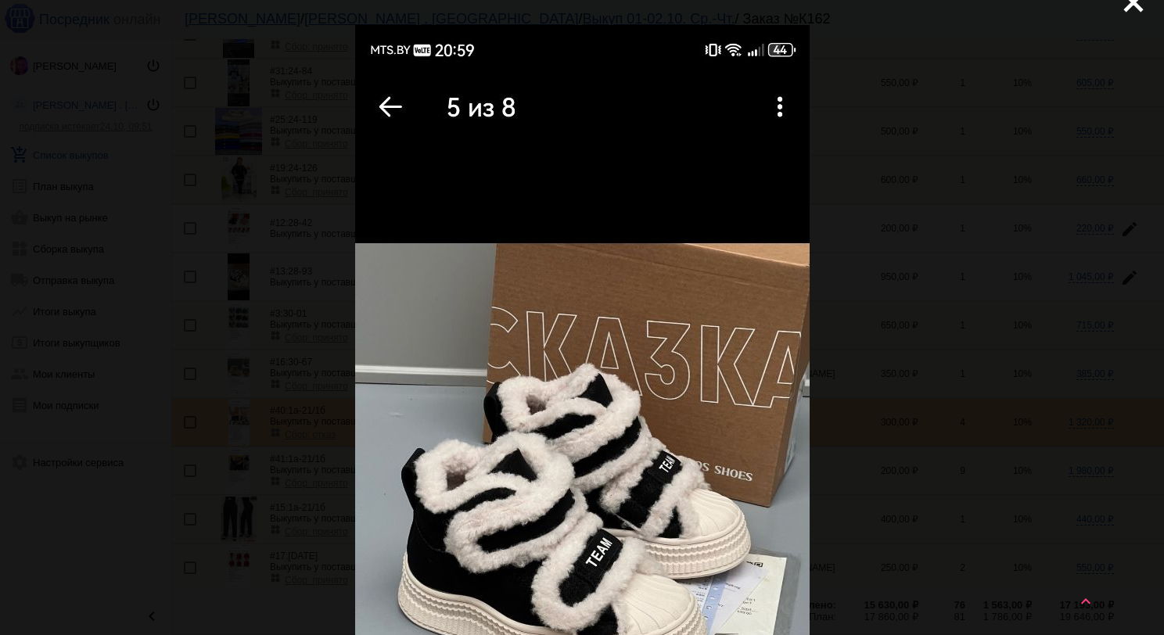
scroll to position [0, 0]
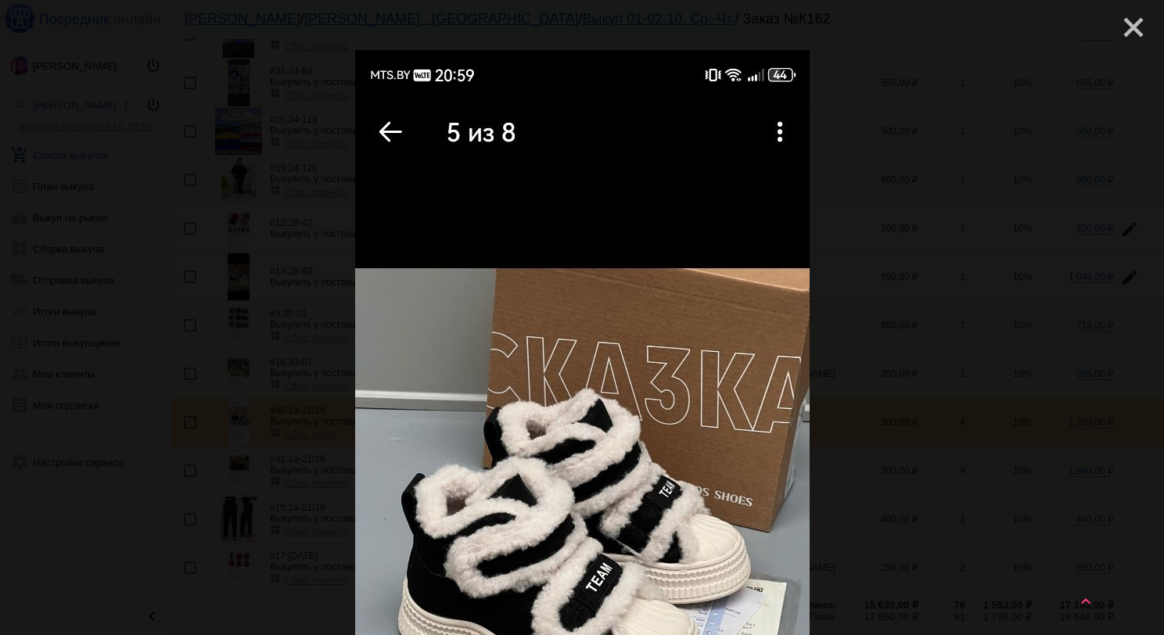
click at [1126, 31] on mat-icon "close" at bounding box center [1127, 21] width 19 height 19
